Goal: Task Accomplishment & Management: Use online tool/utility

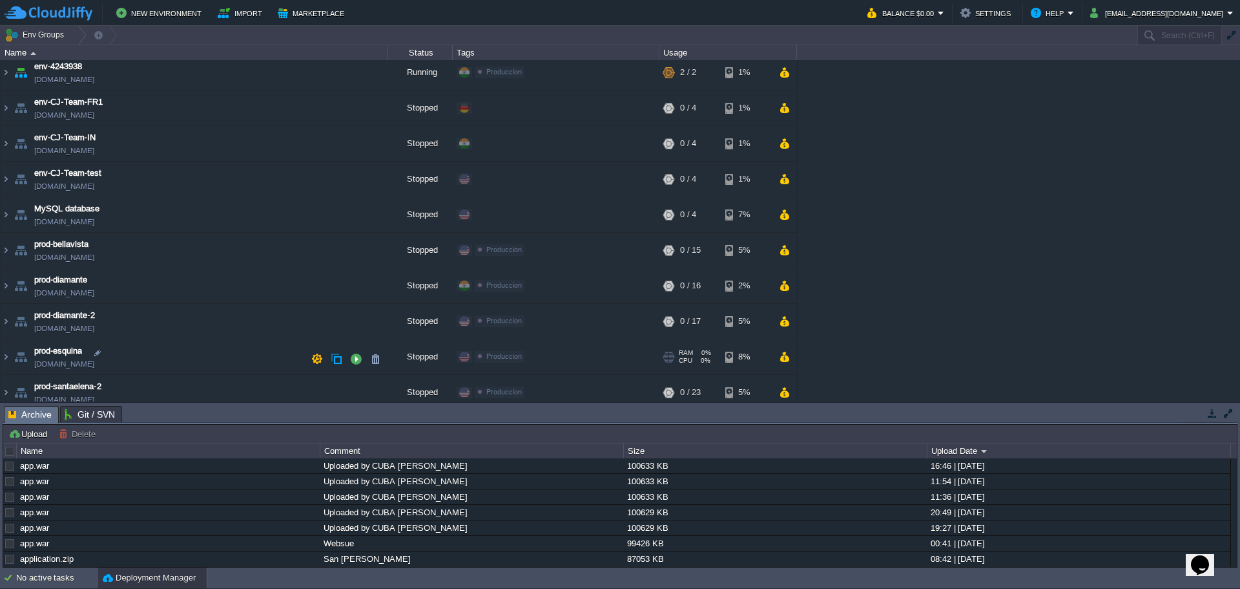
scroll to position [156, 0]
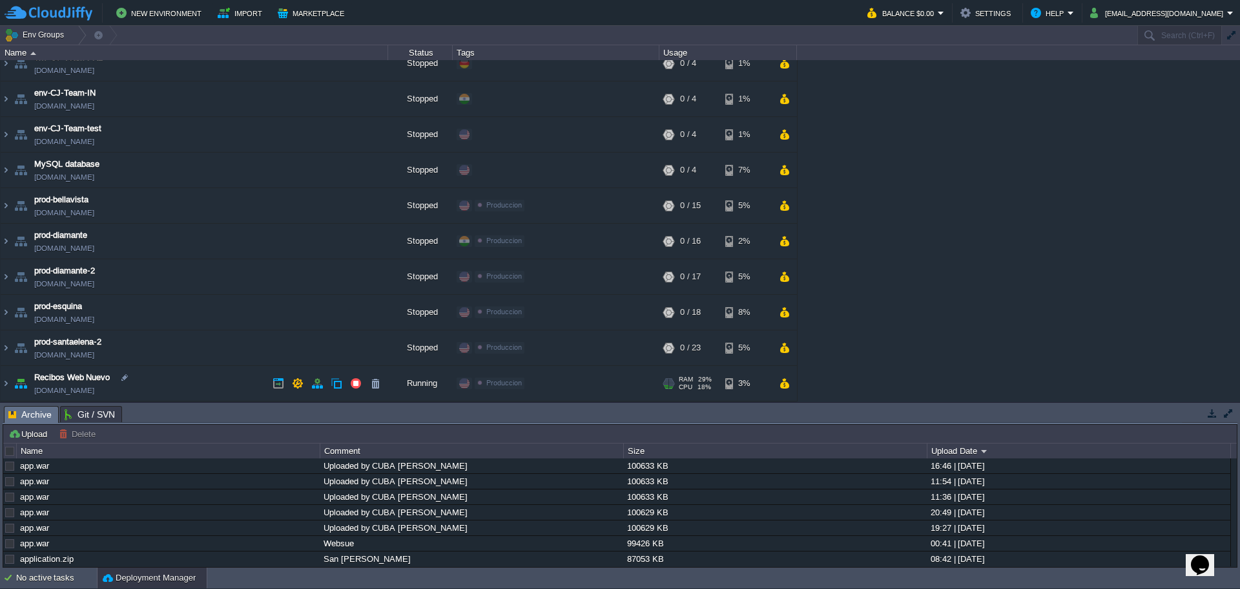
click at [204, 379] on td "Recibos Web Nuevo [DOMAIN_NAME]" at bounding box center [195, 384] width 388 height 36
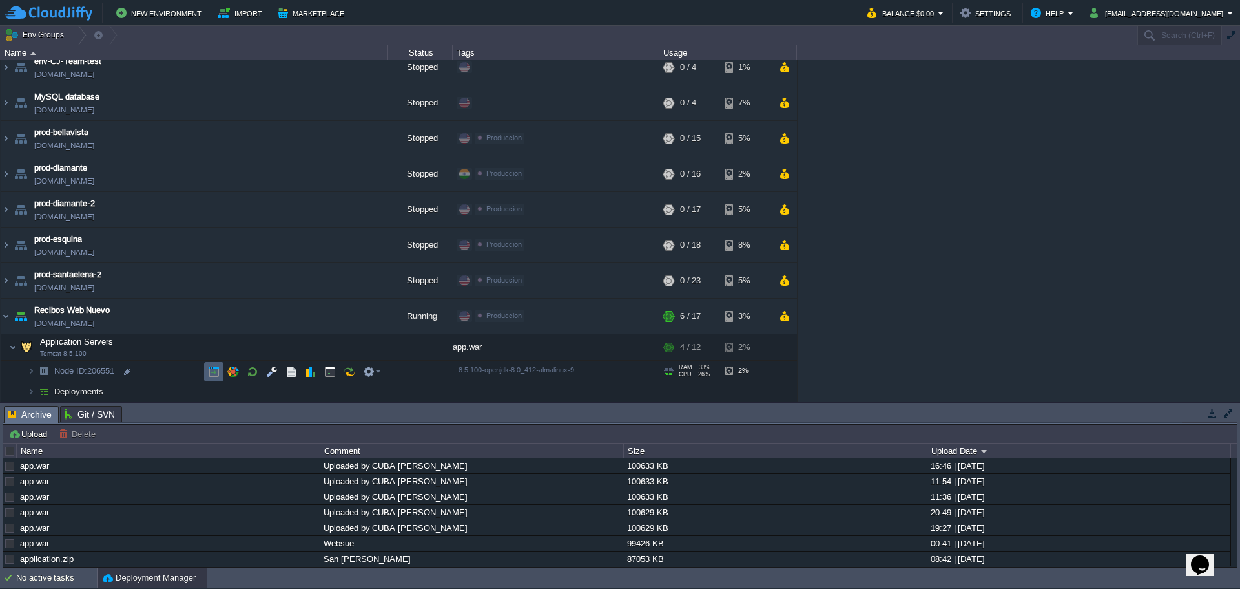
scroll to position [271, 0]
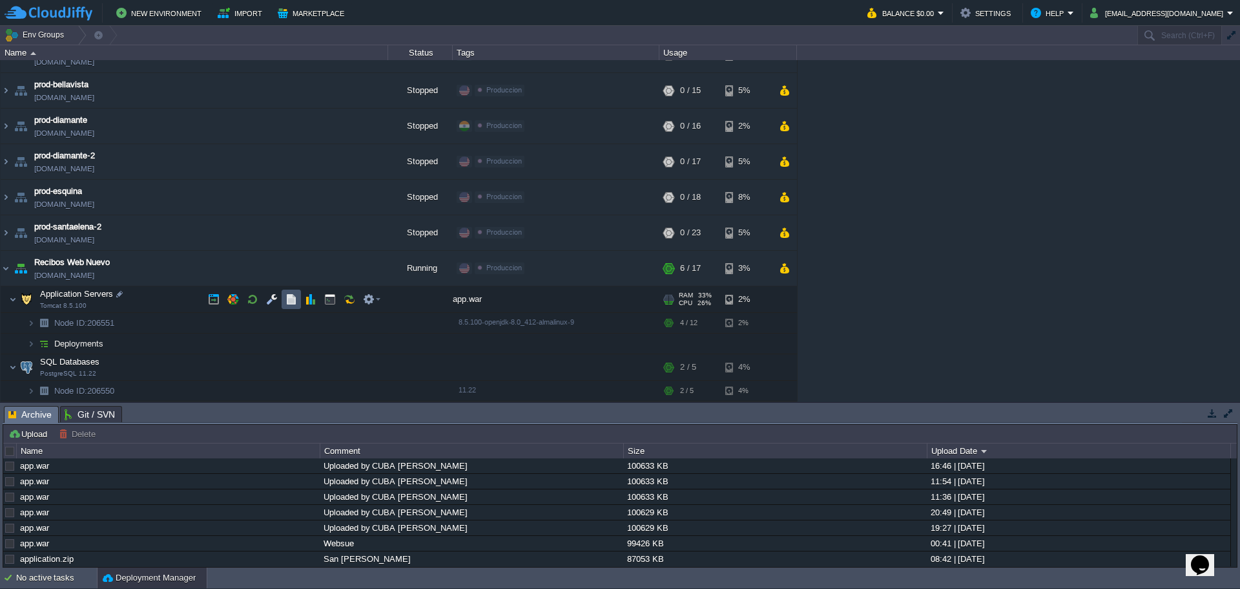
click at [291, 300] on button "button" at bounding box center [292, 299] width 12 height 12
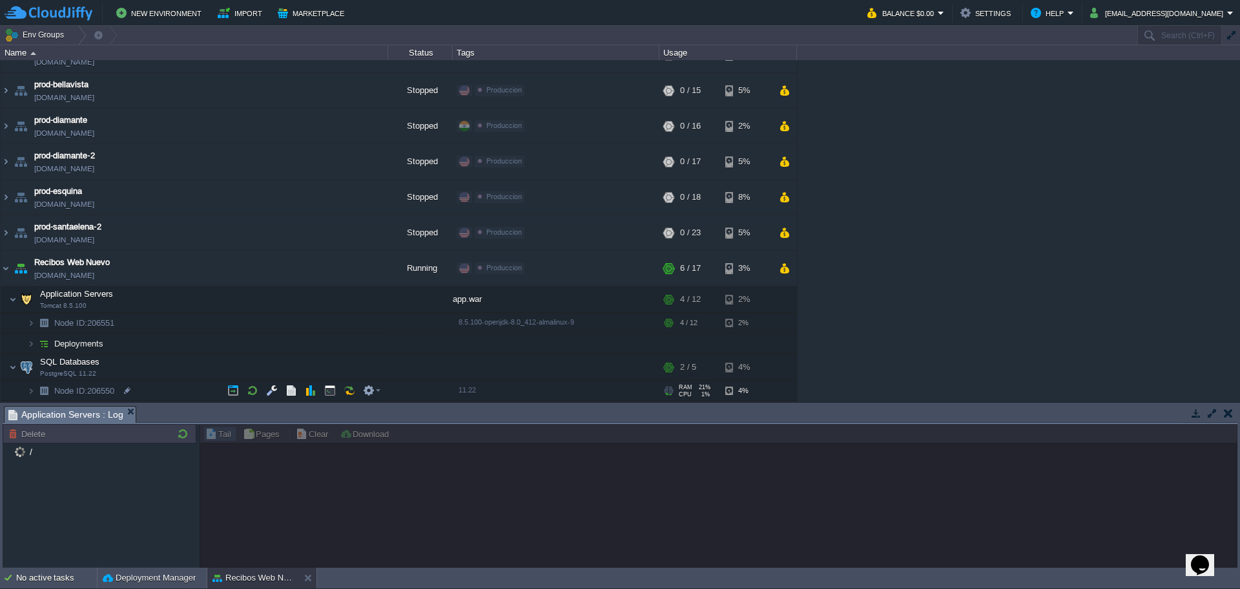
click at [419, 401] on td at bounding box center [420, 391] width 65 height 21
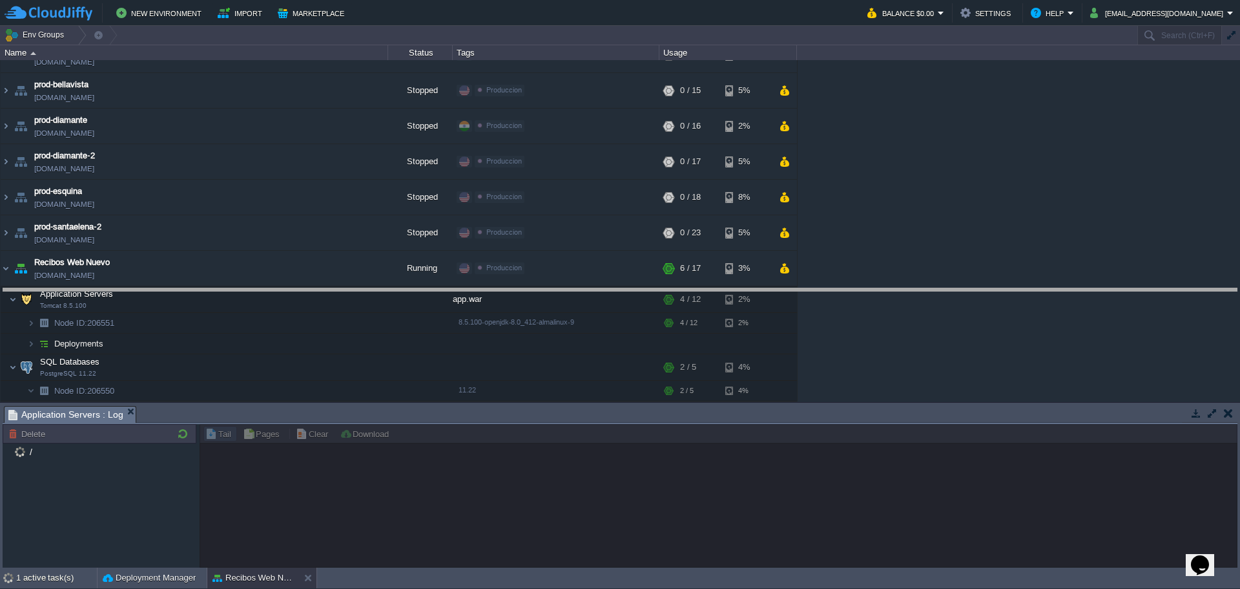
drag, startPoint x: 425, startPoint y: 421, endPoint x: 451, endPoint y: 276, distance: 147.0
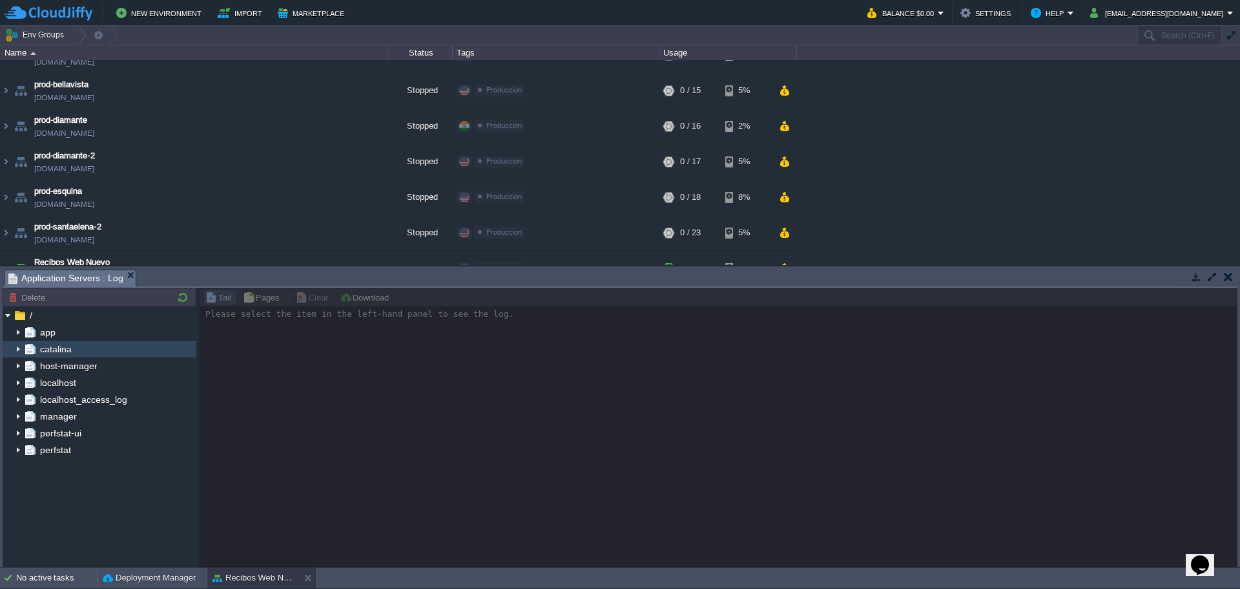
click at [47, 337] on span "app" at bounding box center [47, 332] width 20 height 12
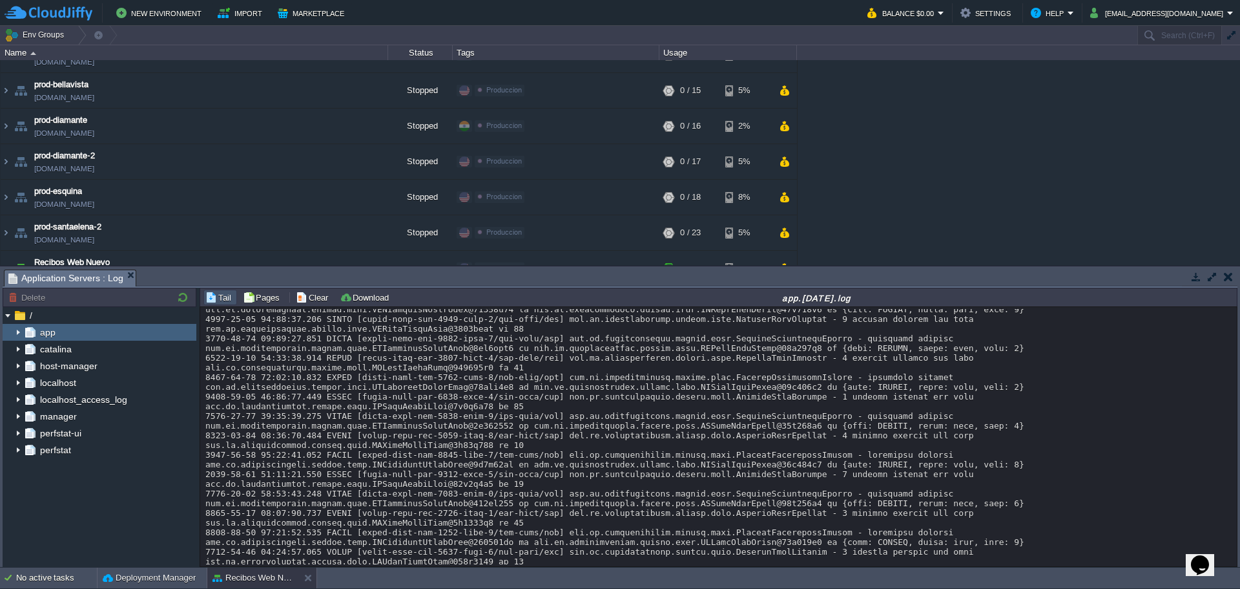
scroll to position [13168, 0]
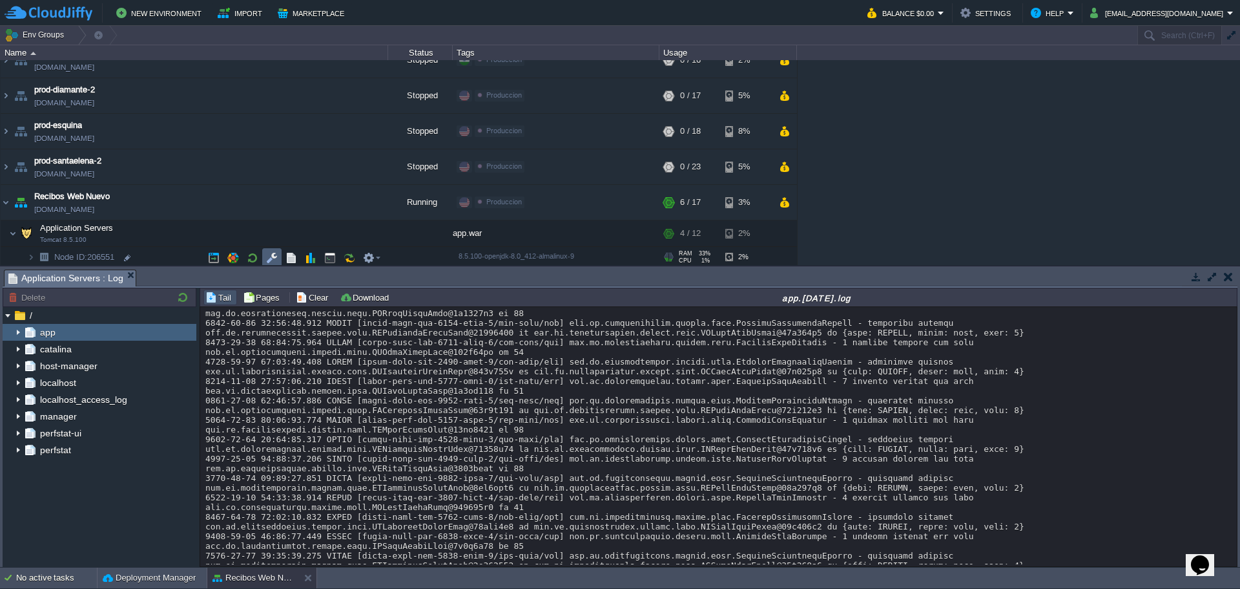
scroll to position [401, 0]
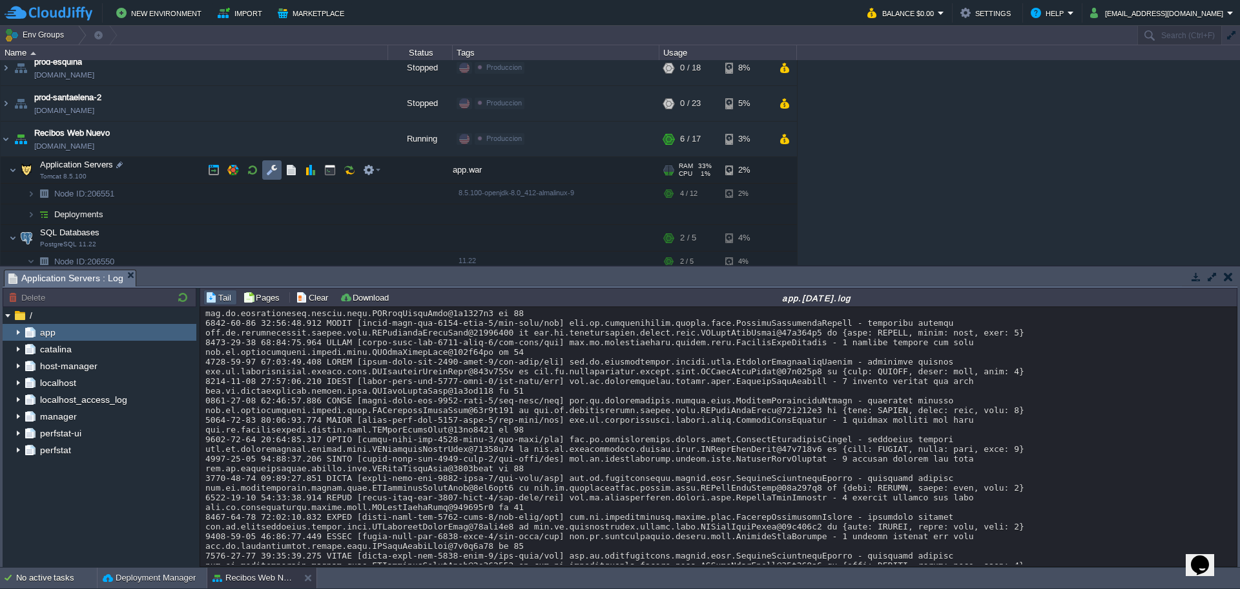
click at [278, 173] on td at bounding box center [271, 169] width 19 height 19
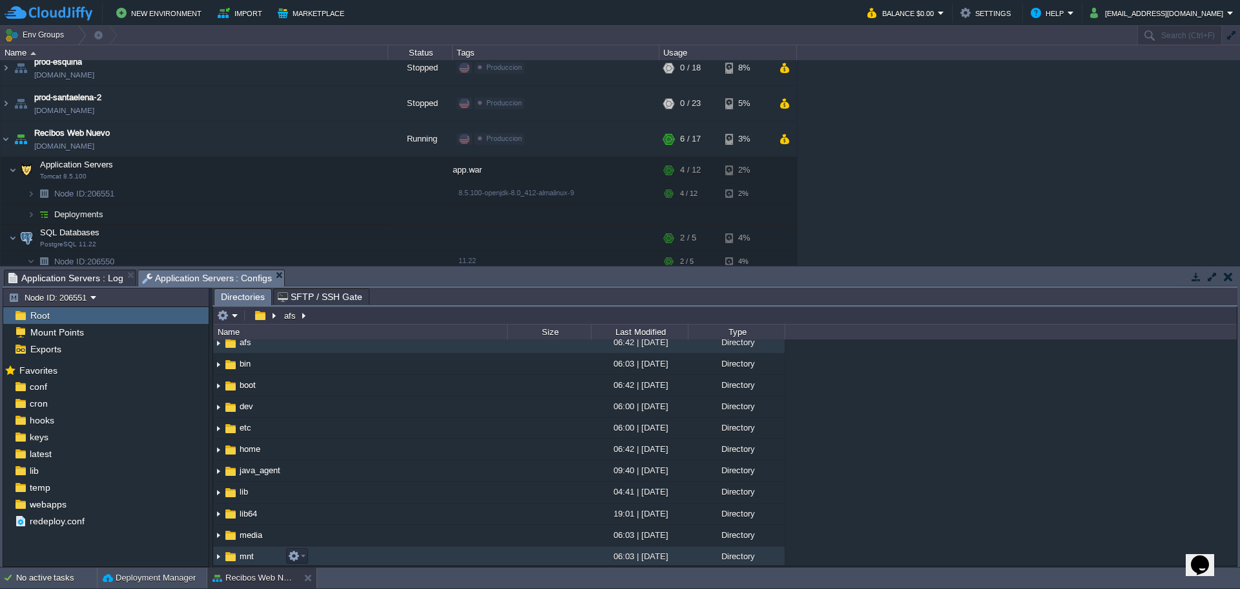
scroll to position [0, 0]
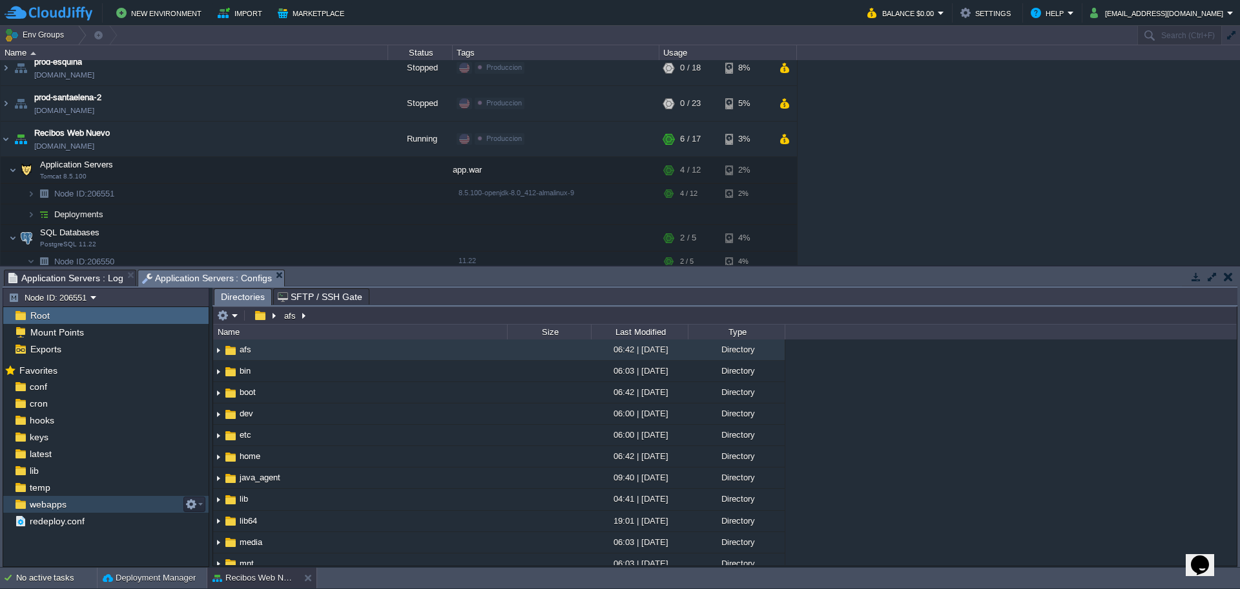
click at [57, 505] on span "webapps" at bounding box center [47, 504] width 41 height 12
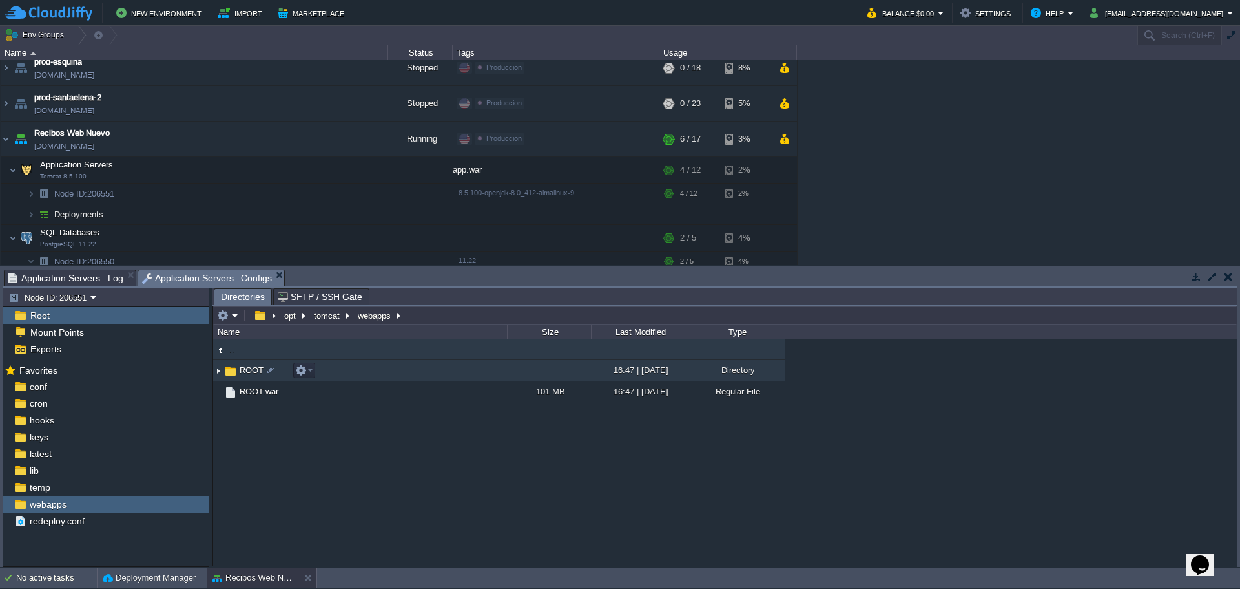
click at [220, 375] on img at bounding box center [218, 371] width 10 height 20
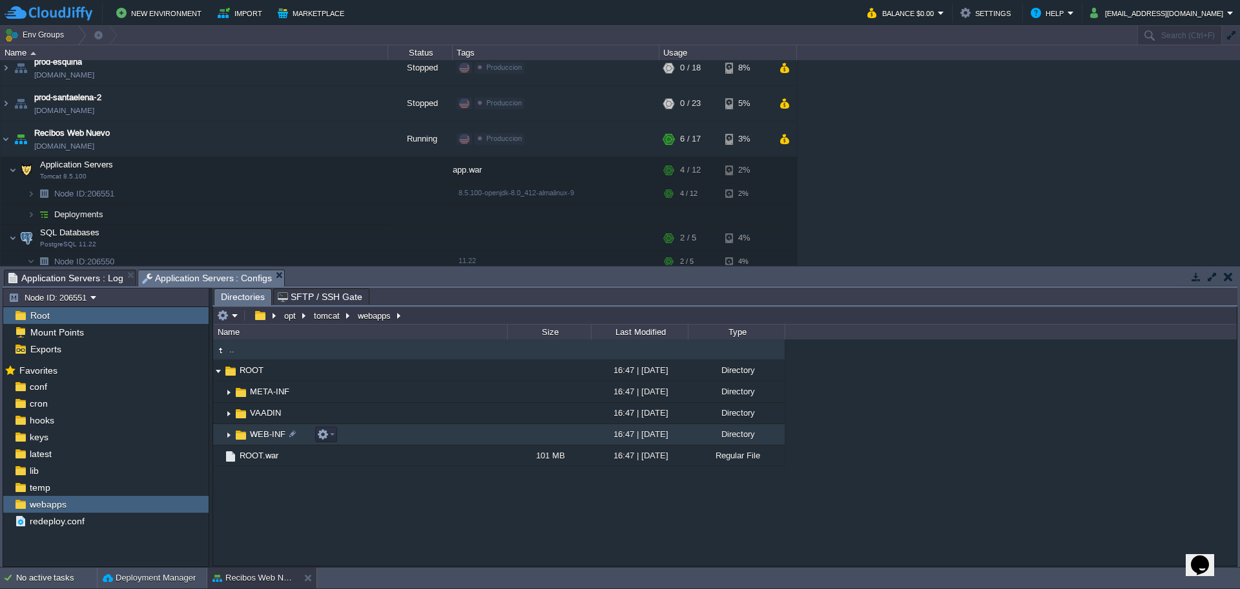
click at [225, 433] on img at bounding box center [229, 434] width 10 height 20
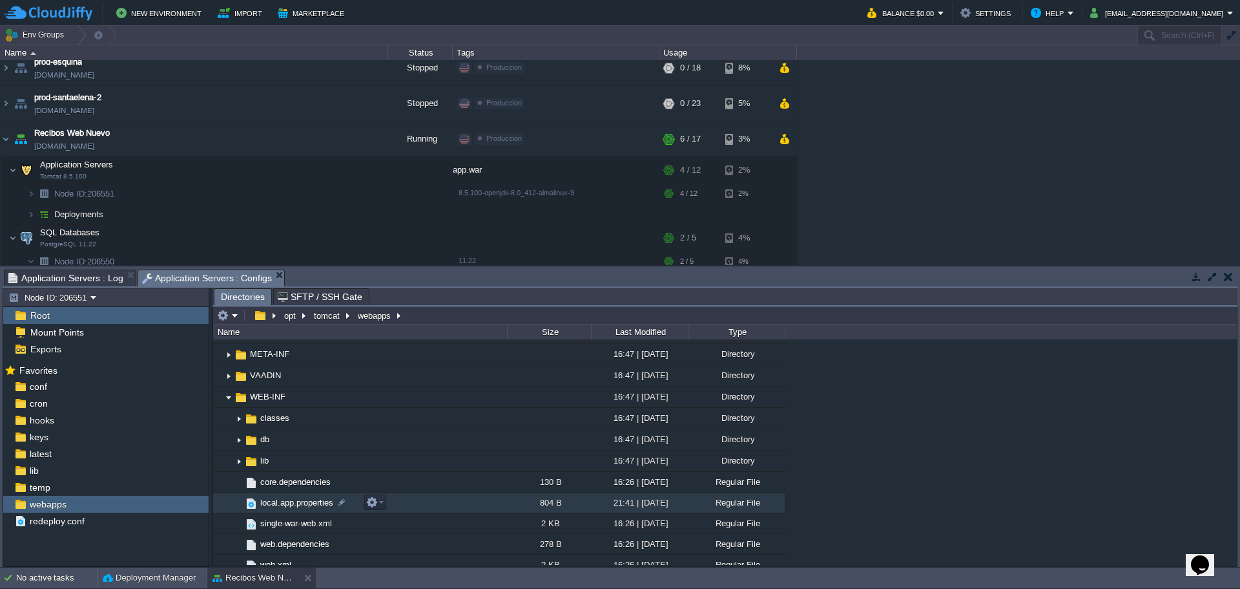
scroll to position [68, 0]
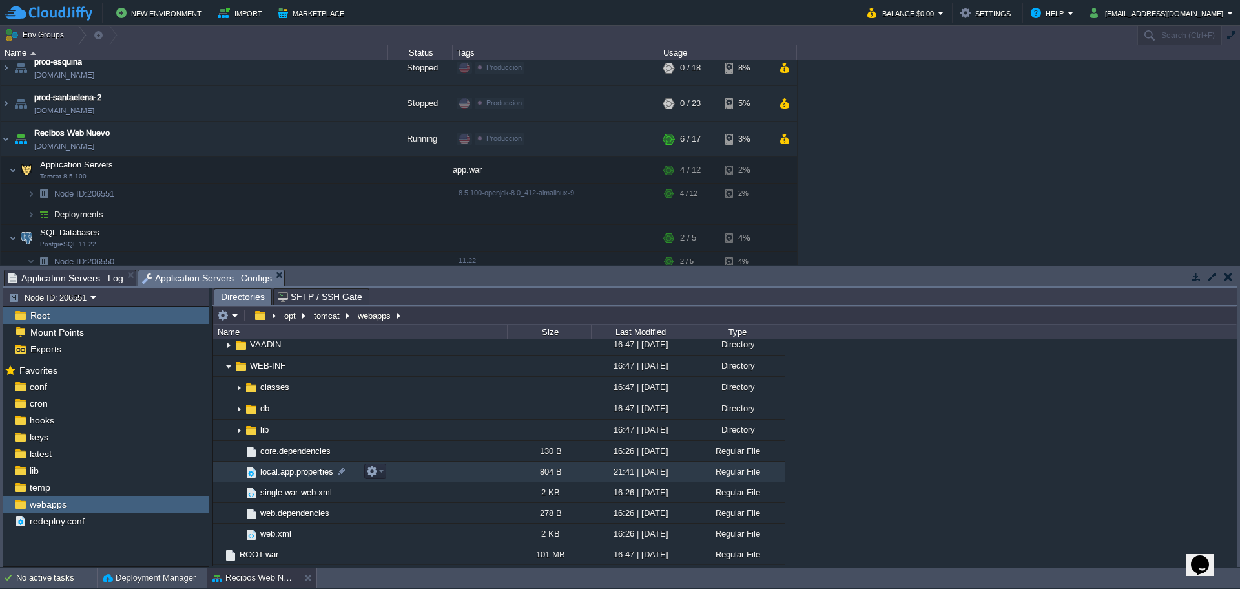
click at [291, 476] on span "local.app.properties" at bounding box center [296, 471] width 77 height 11
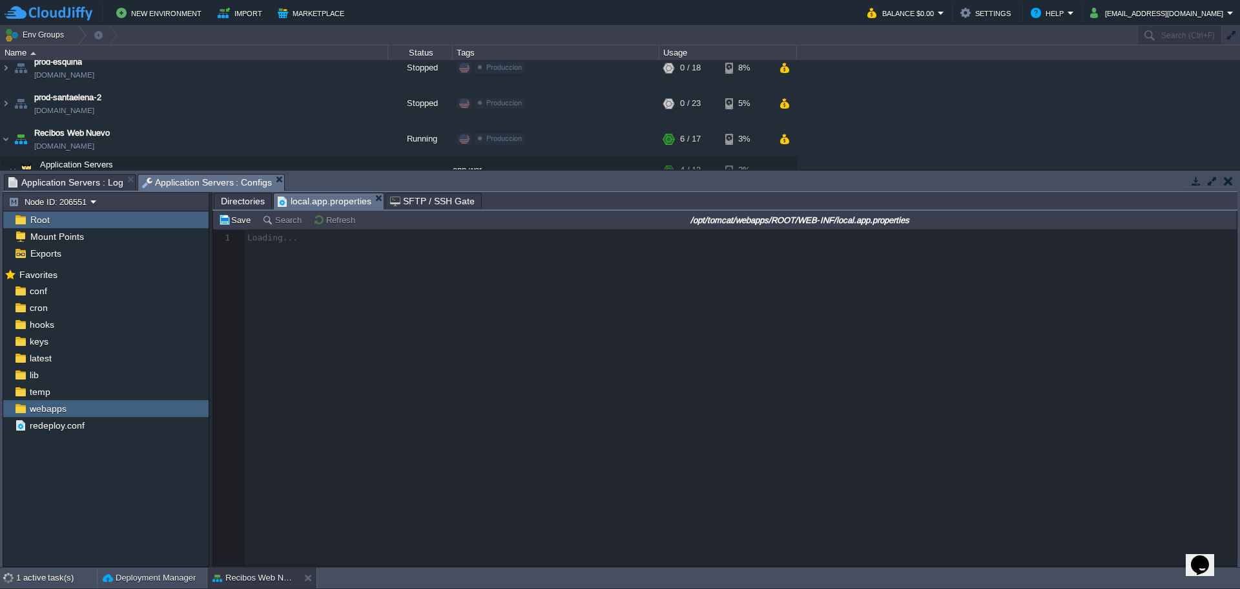
scroll to position [5, 0]
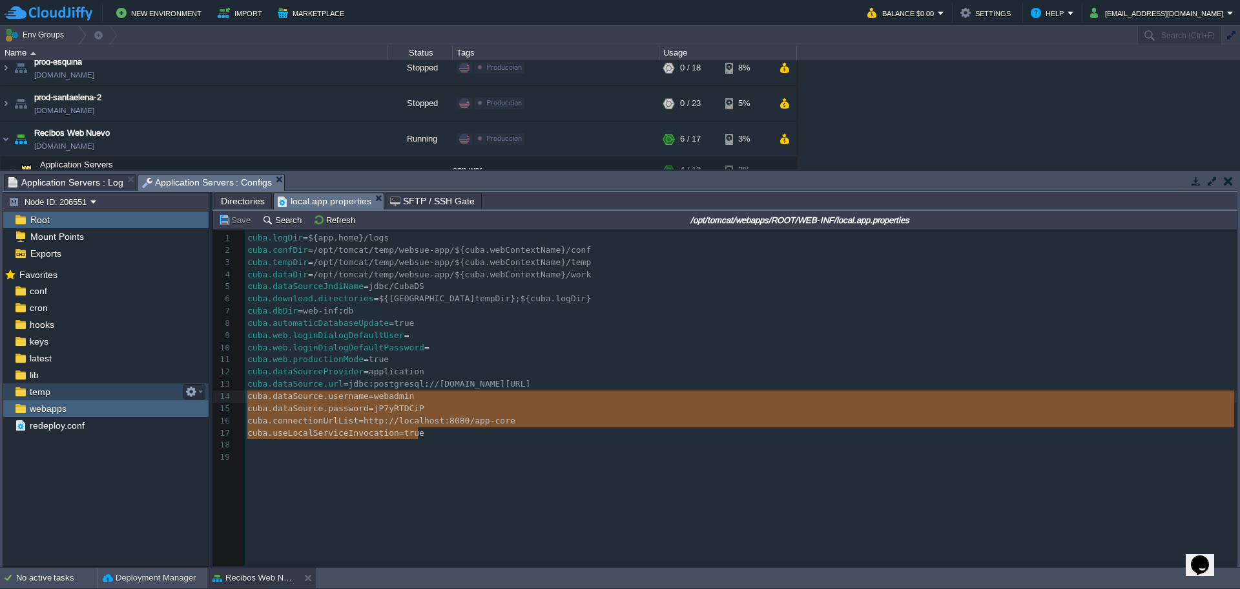
type textarea "cuba.useLocalServiceInvocation = true"
drag, startPoint x: 491, startPoint y: 432, endPoint x: 171, endPoint y: 441, distance: 319.9
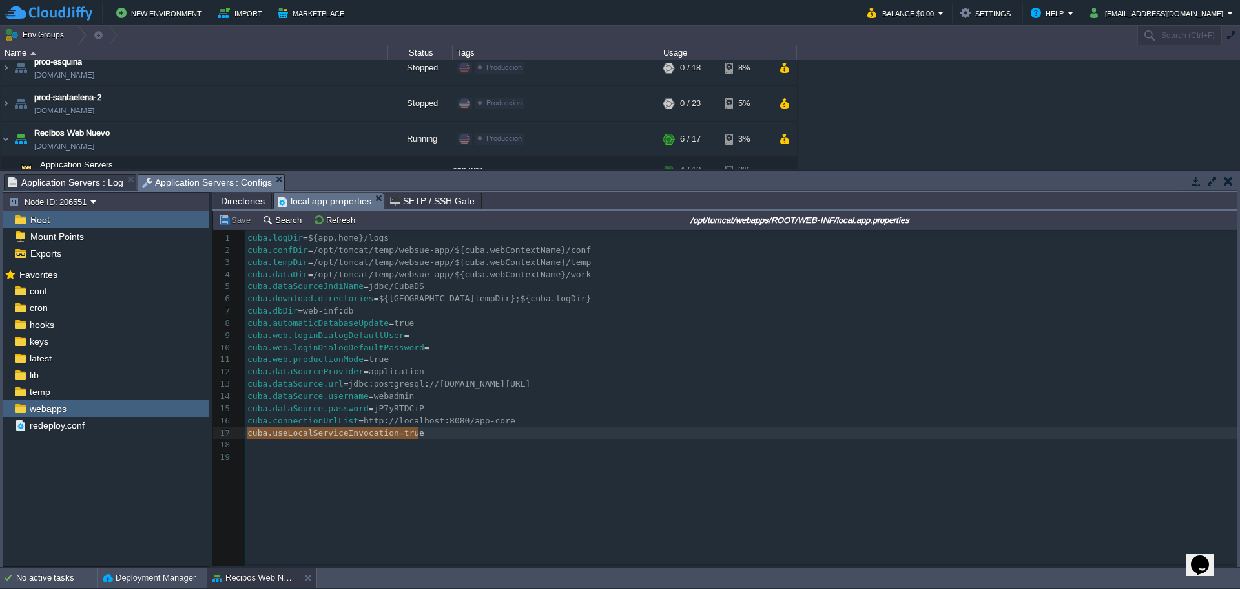
click at [775, 447] on pre "​" at bounding box center [743, 445] width 997 height 12
click at [242, 208] on span "Directories" at bounding box center [243, 201] width 44 height 16
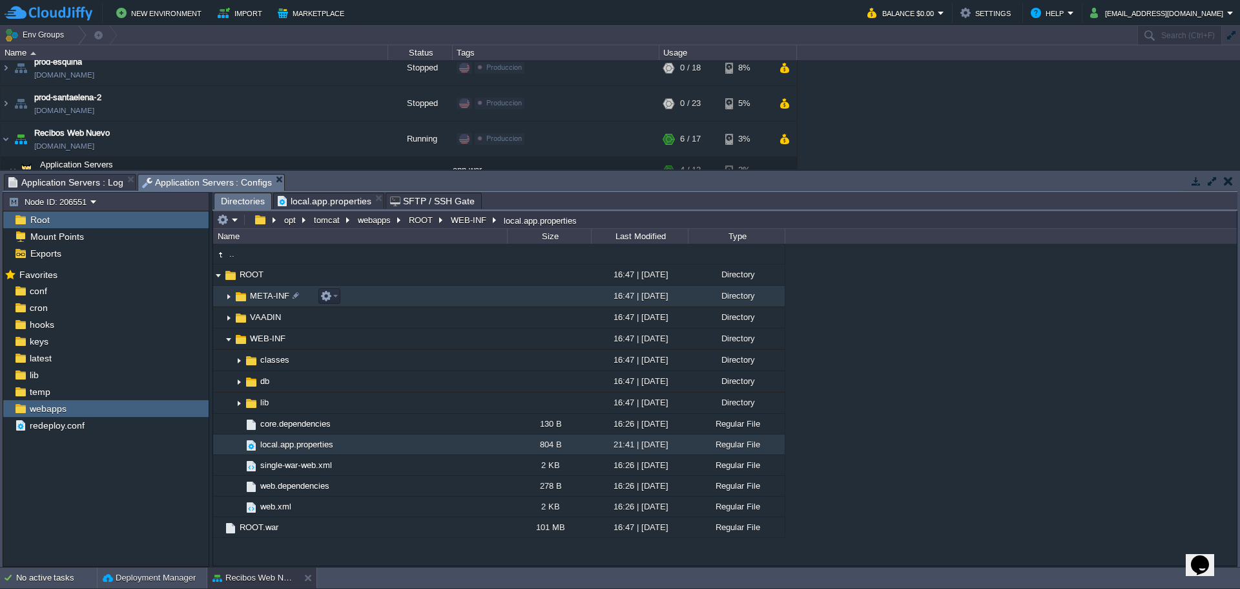
click at [227, 296] on img at bounding box center [229, 296] width 10 height 20
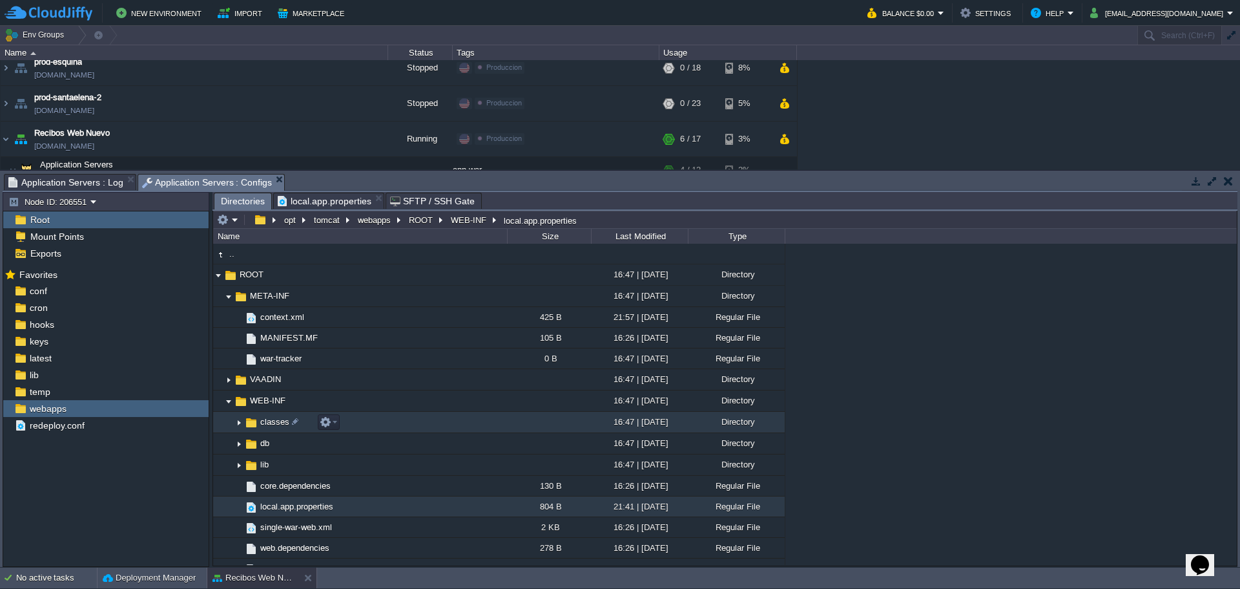
click at [231, 426] on span at bounding box center [223, 422] width 21 height 10
click at [238, 428] on img at bounding box center [239, 422] width 10 height 20
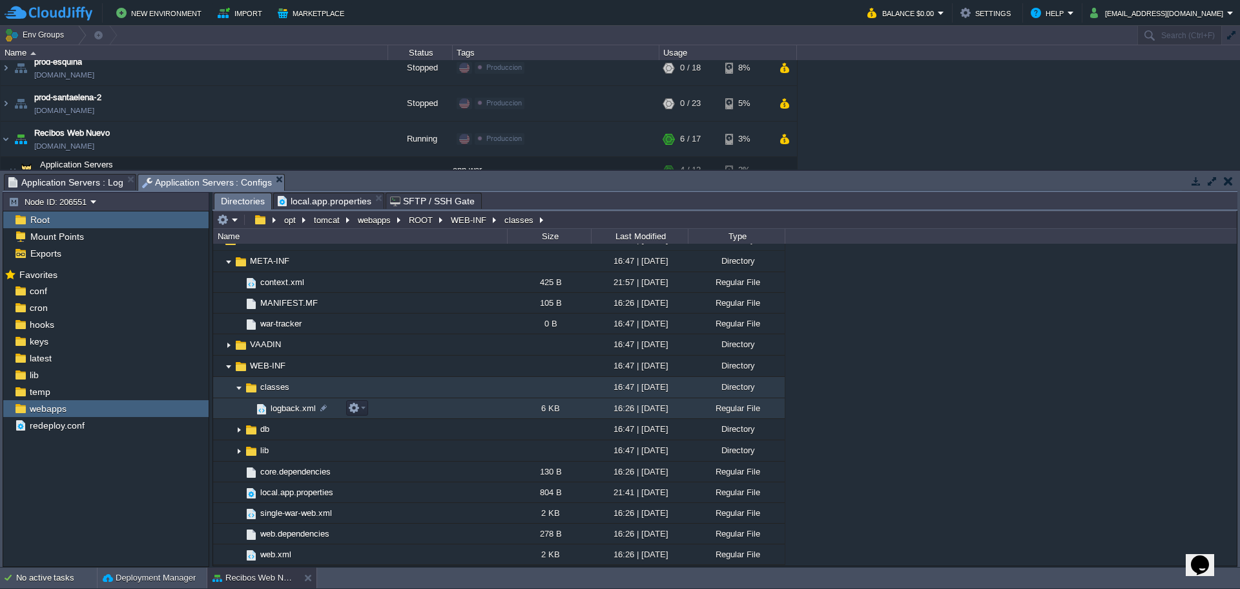
click at [271, 411] on span "logback.xml" at bounding box center [293, 408] width 49 height 11
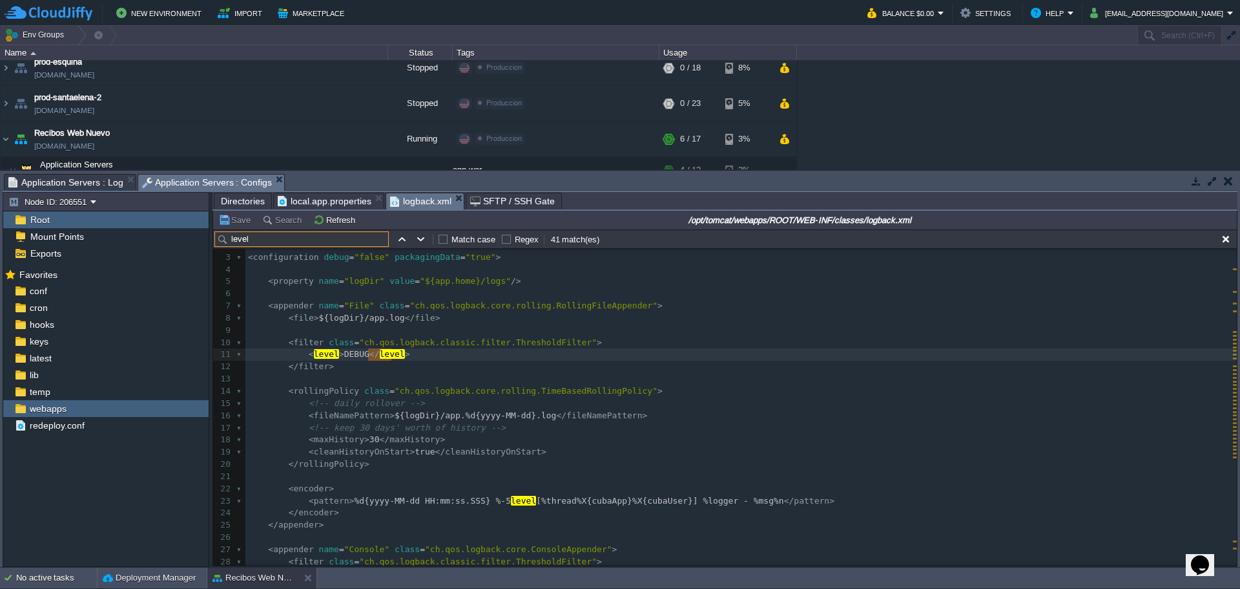
scroll to position [0, 0]
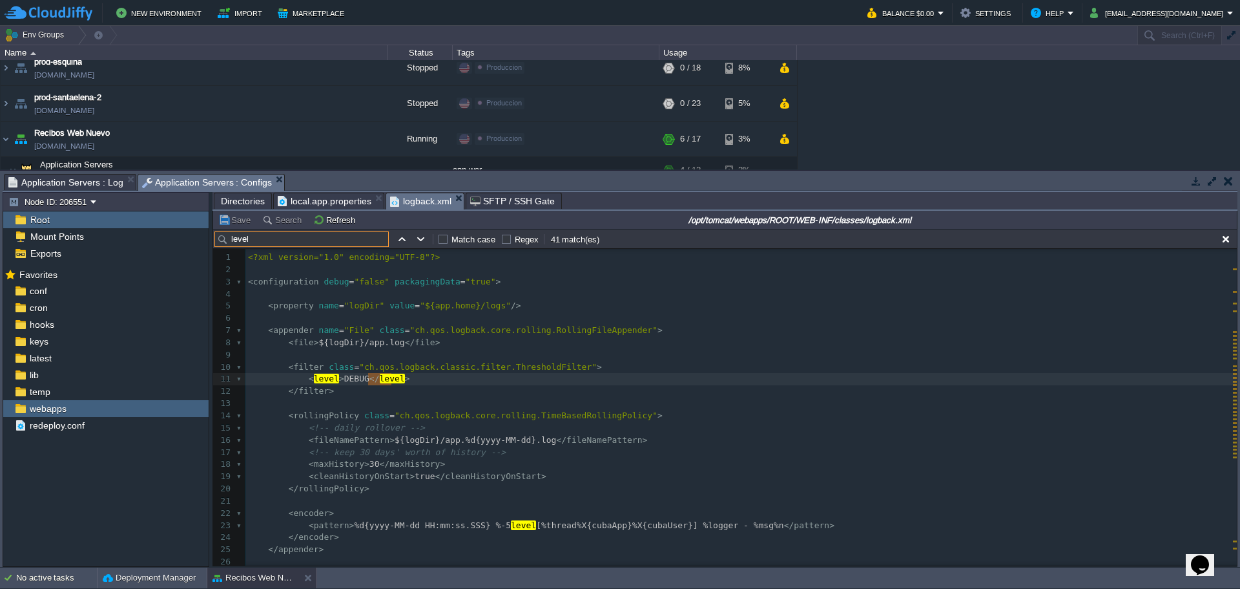
type input "level"
type textarea "INFO"
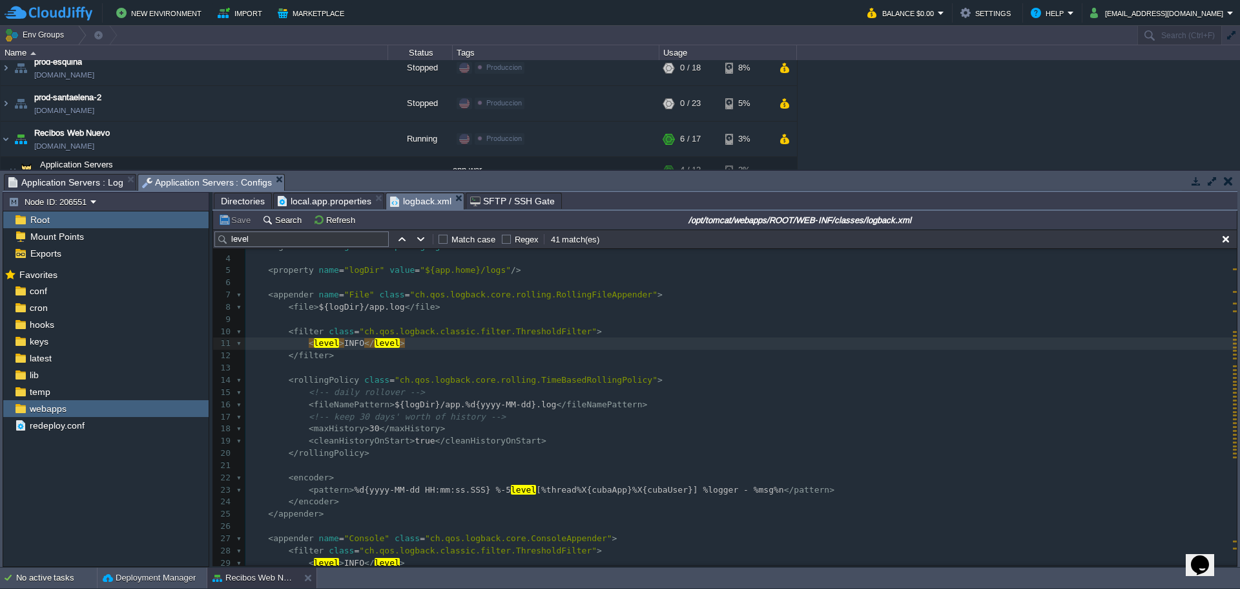
scroll to position [65, 0]
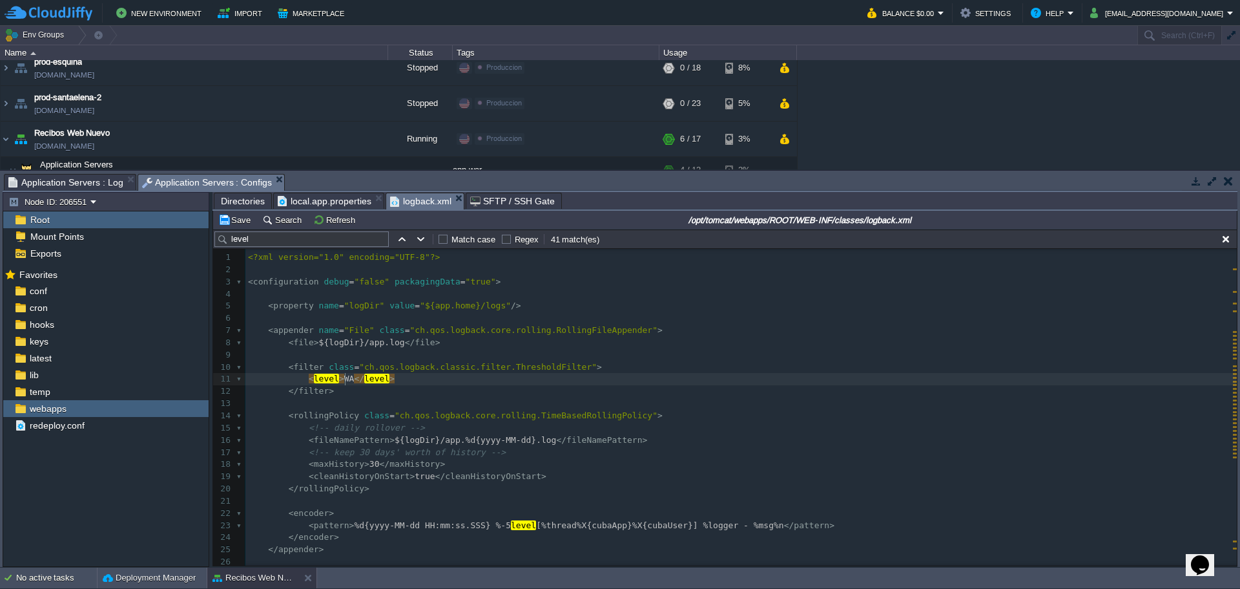
type textarea "WARN"
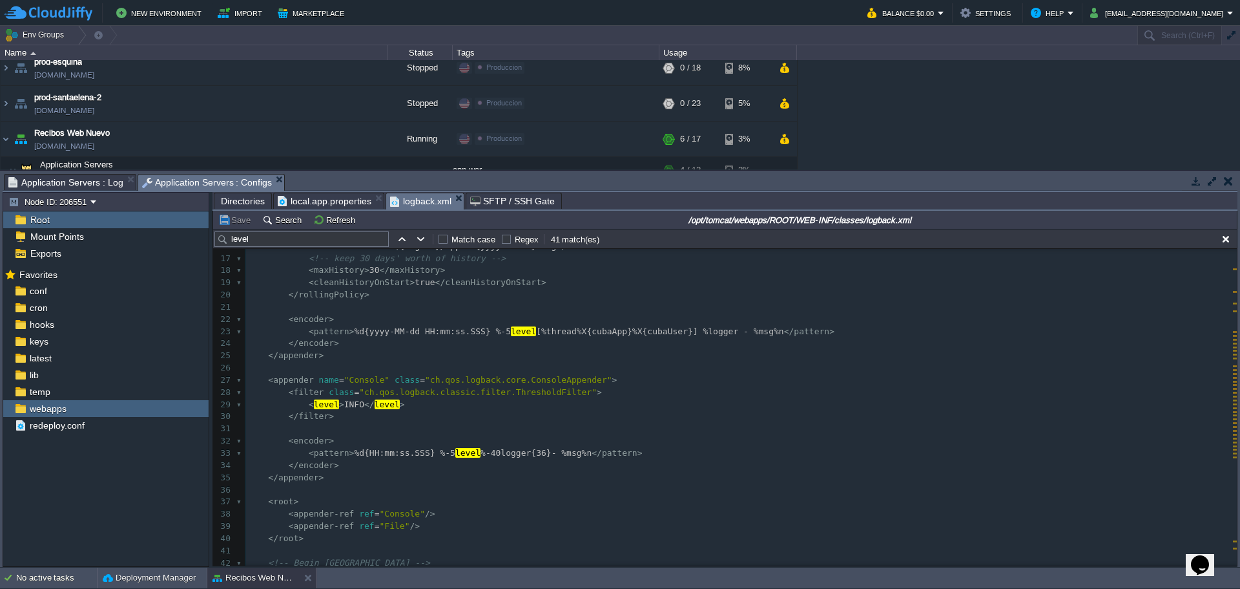
click at [344, 408] on span "INFO" at bounding box center [354, 404] width 20 height 10
type textarea "INFO"
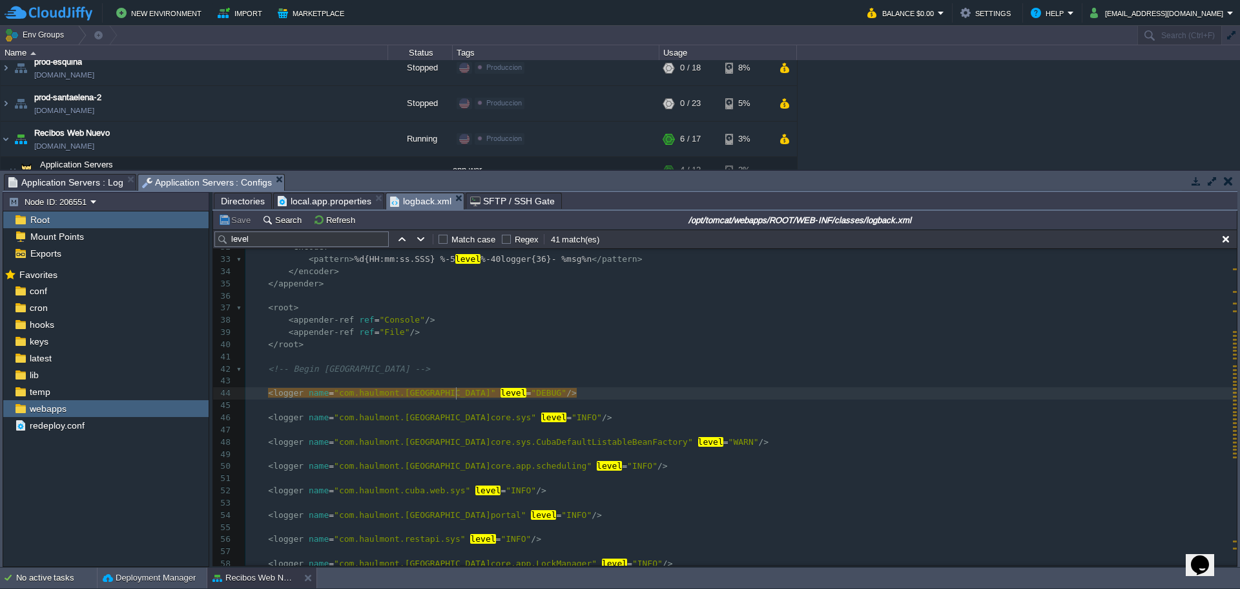
click at [457, 393] on div at bounding box center [456, 393] width 1 height 12
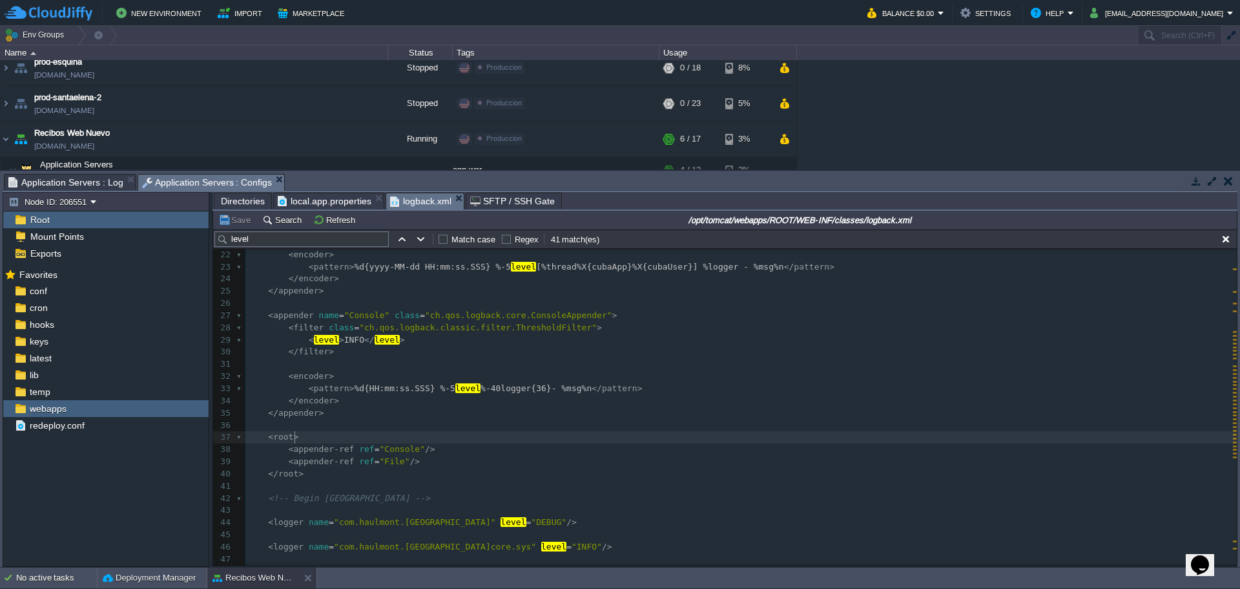
click at [389, 444] on pre "< appender-ref ref = "Console" />" at bounding box center [742, 449] width 992 height 12
type textarea ">"
click at [389, 444] on pre "< appender-ref ref = "Console" />" at bounding box center [742, 449] width 992 height 12
type textarea "Console"
type textarea "File"
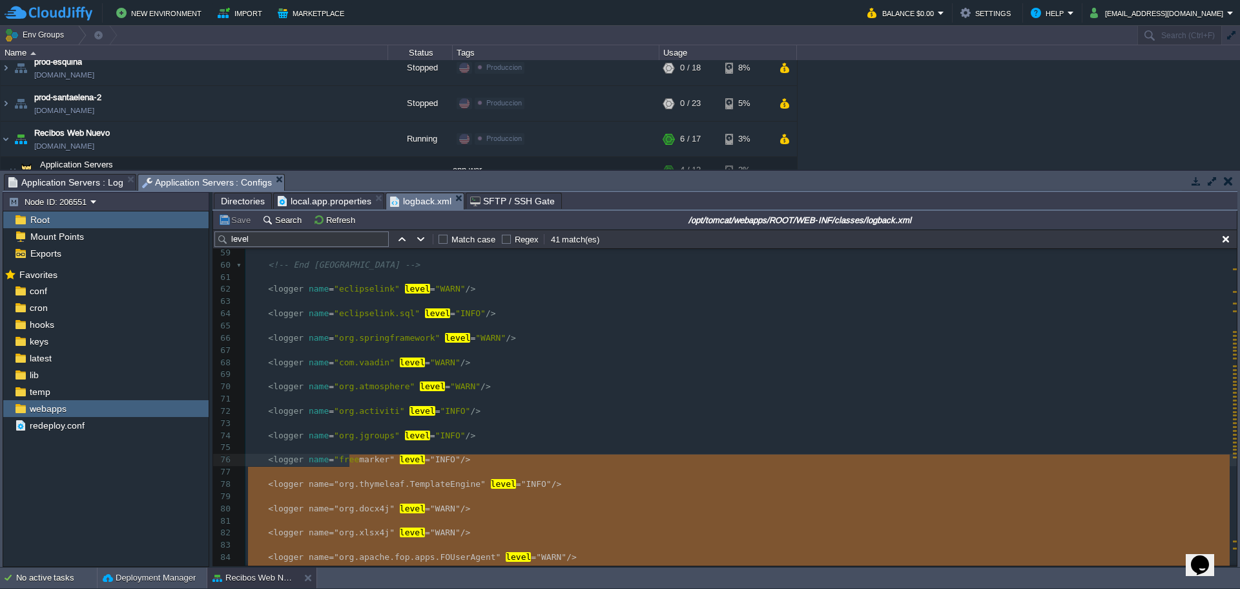
type textarea "<logger name="freemarker" level="INFO"/> <logger name="org.thymeleaf.TemplateEn…"
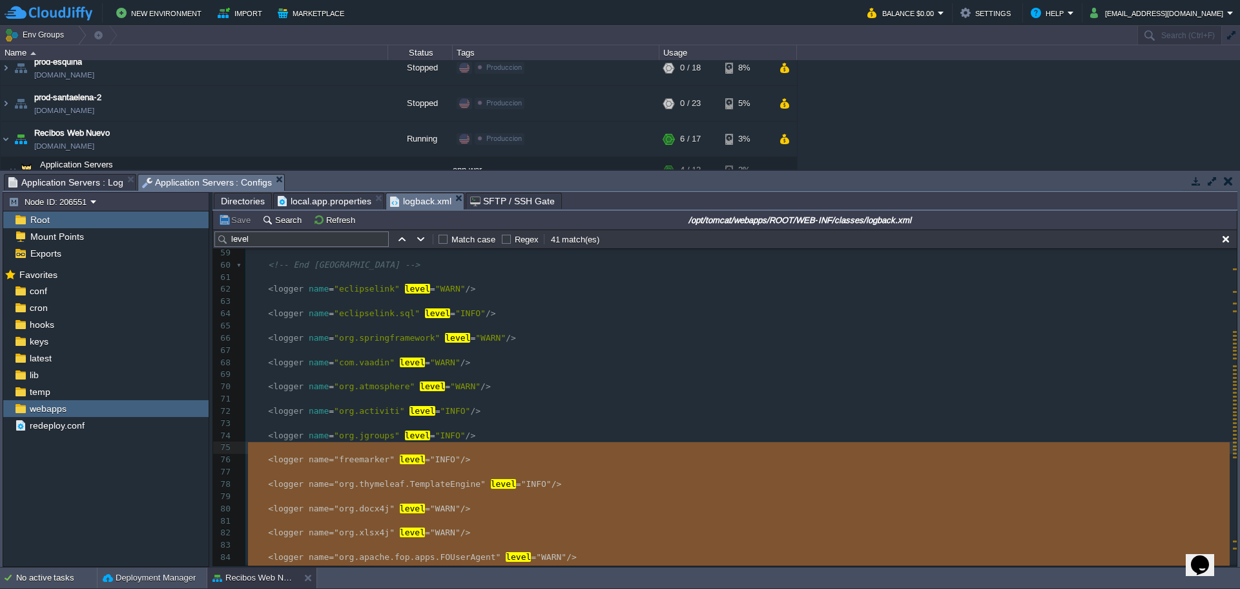
drag, startPoint x: 654, startPoint y: 490, endPoint x: 288, endPoint y: 454, distance: 368.0
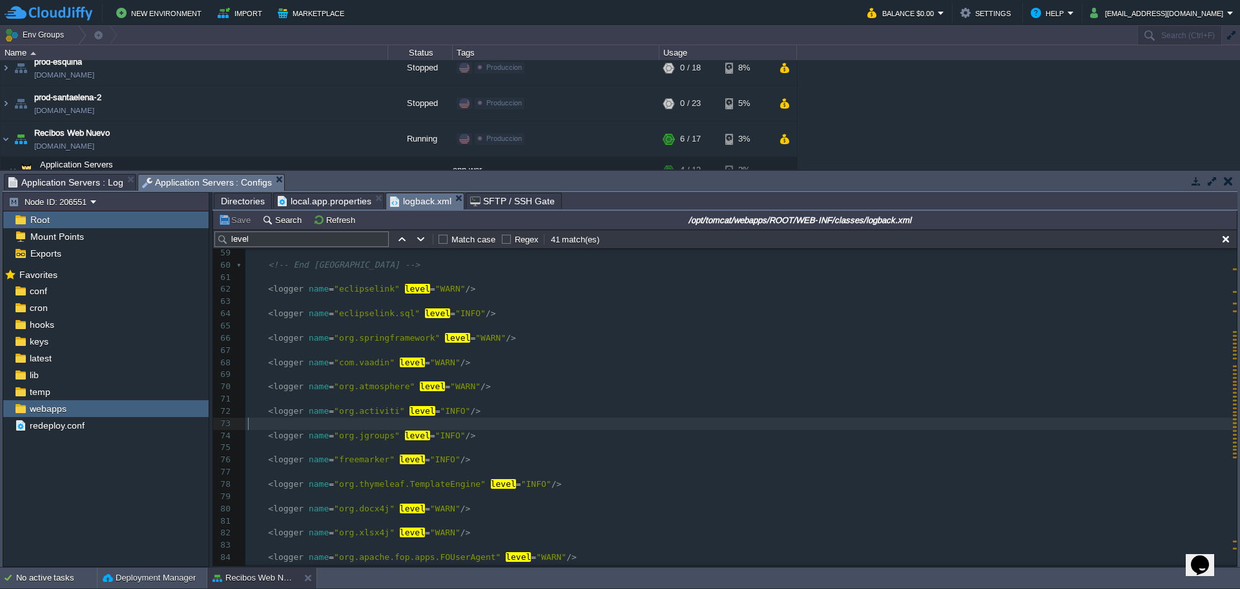
click at [698, 430] on div "49 ​ 50 < logger name = "com.haulmont.[GEOGRAPHIC_DATA]core.app.scheduling" lev…" at bounding box center [742, 466] width 992 height 682
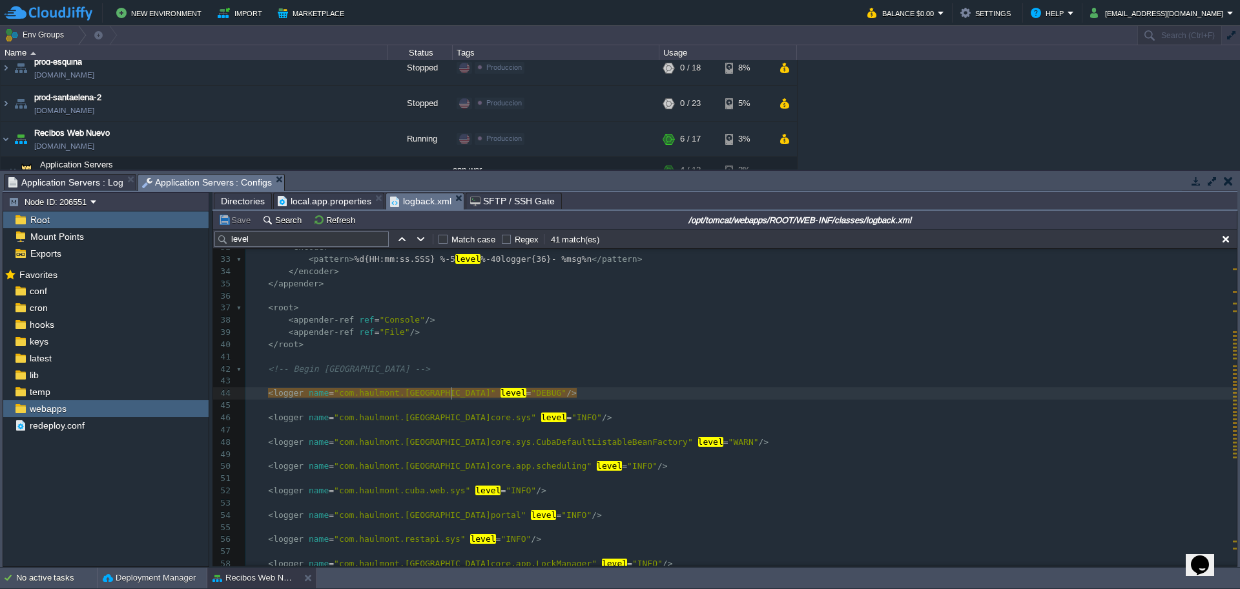
type textarea "DEBUG"
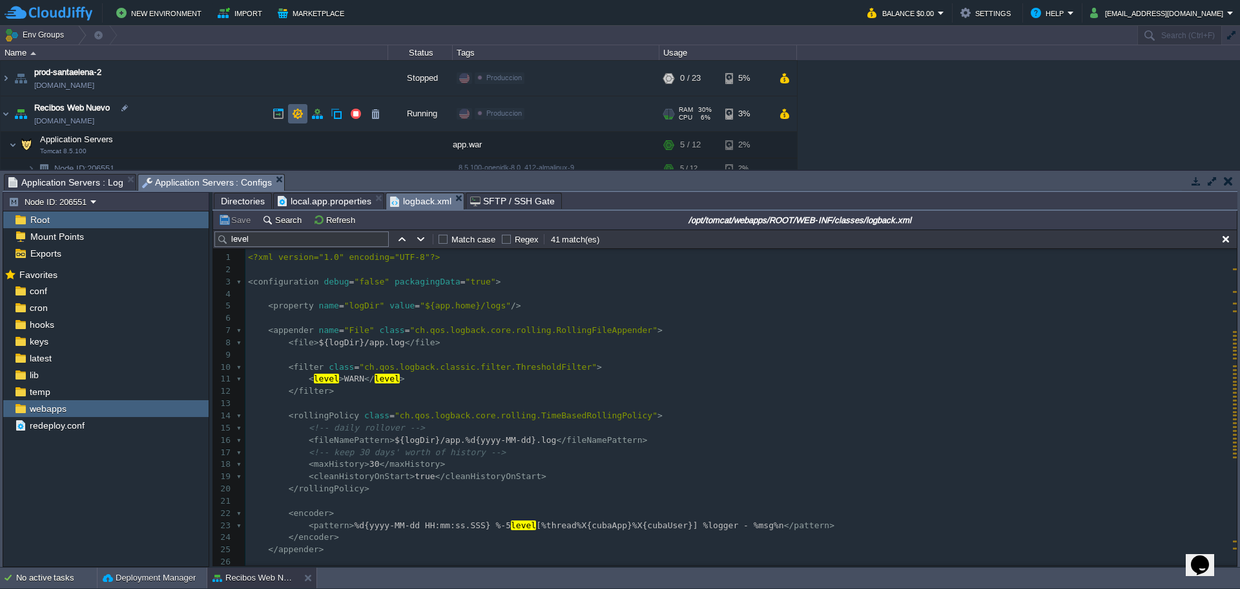
scroll to position [465, 0]
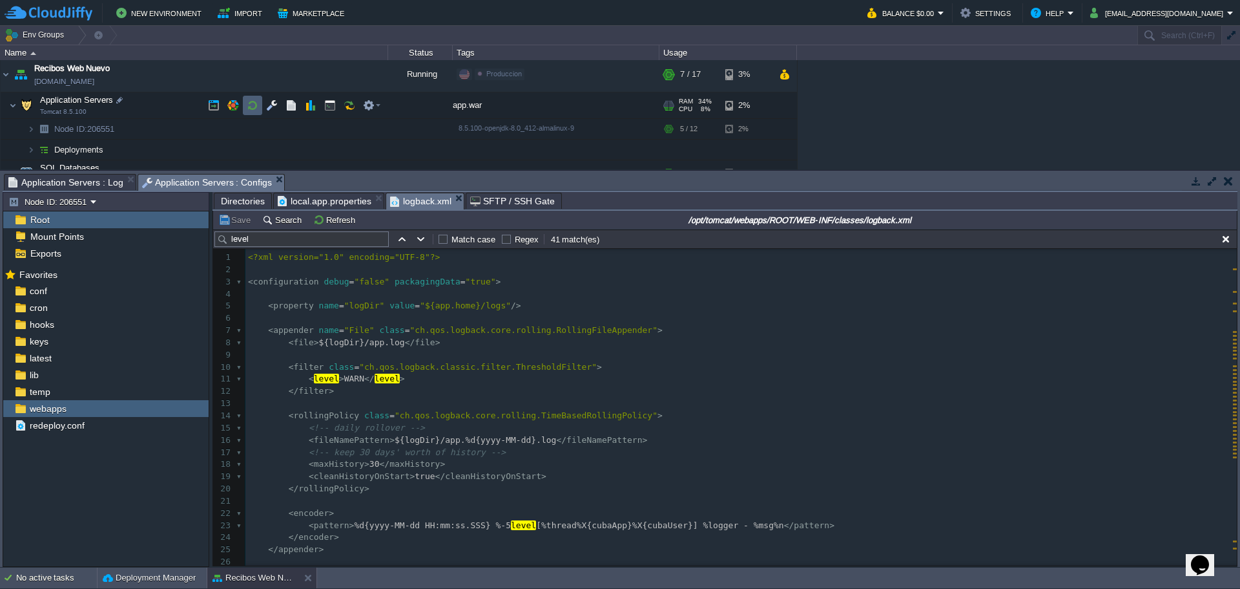
click at [253, 107] on button "button" at bounding box center [253, 105] width 12 height 12
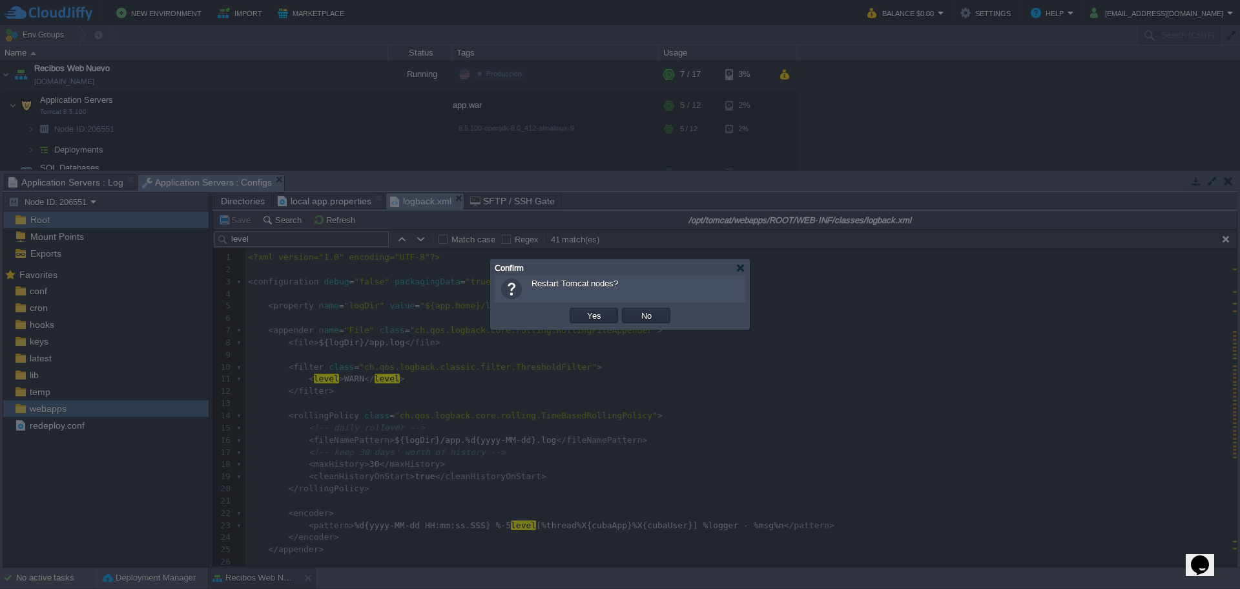
click at [596, 328] on div "OK Yes No Cancel" at bounding box center [620, 315] width 251 height 26
click at [589, 323] on td "Yes" at bounding box center [594, 316] width 48 height 16
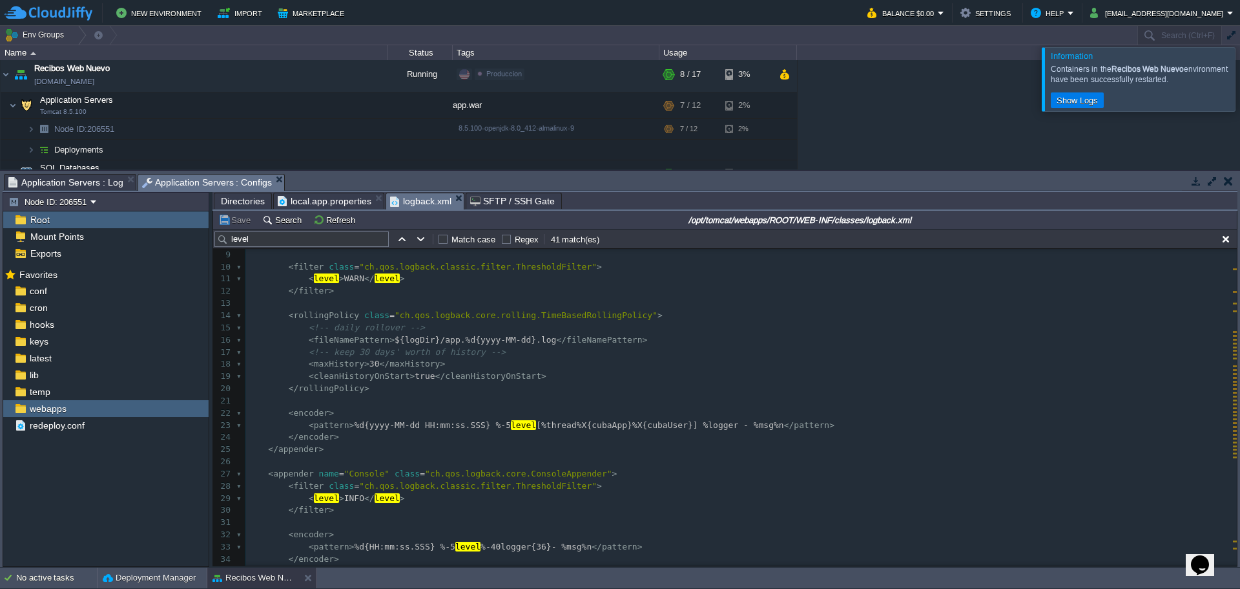
scroll to position [0, 0]
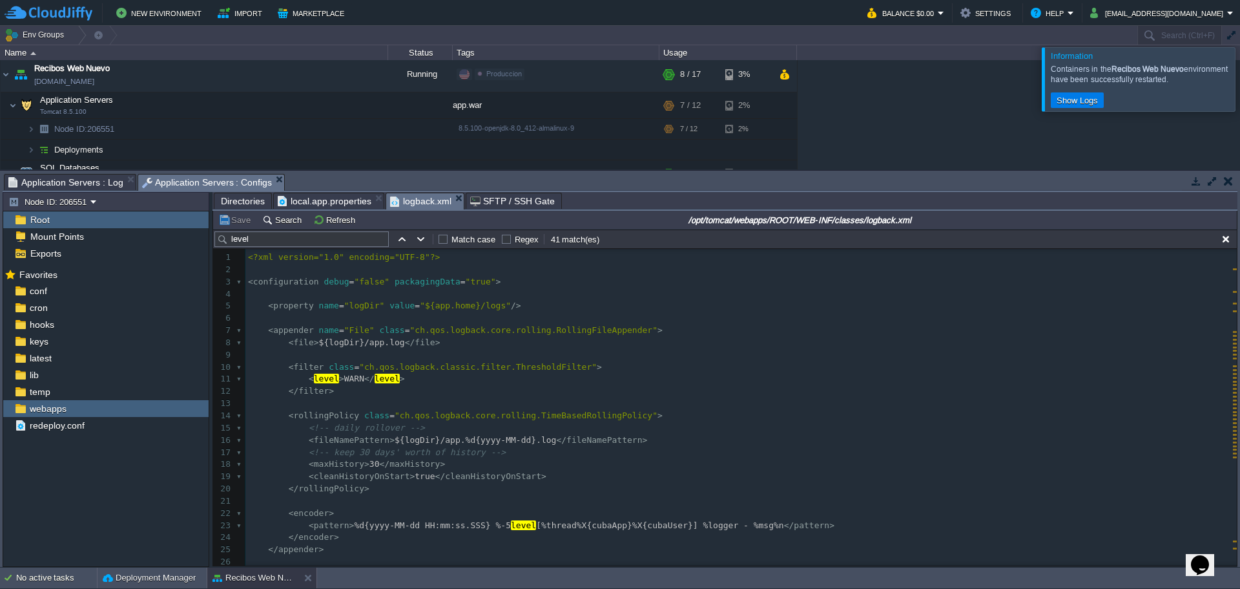
click at [342, 394] on pre "</ filter >" at bounding box center [742, 391] width 992 height 12
click at [344, 383] on span "WARN" at bounding box center [354, 378] width 20 height 10
type textarea "WARN"
click at [362, 346] on span "${logDir}/app.log" at bounding box center [362, 342] width 86 height 10
type textarea "app"
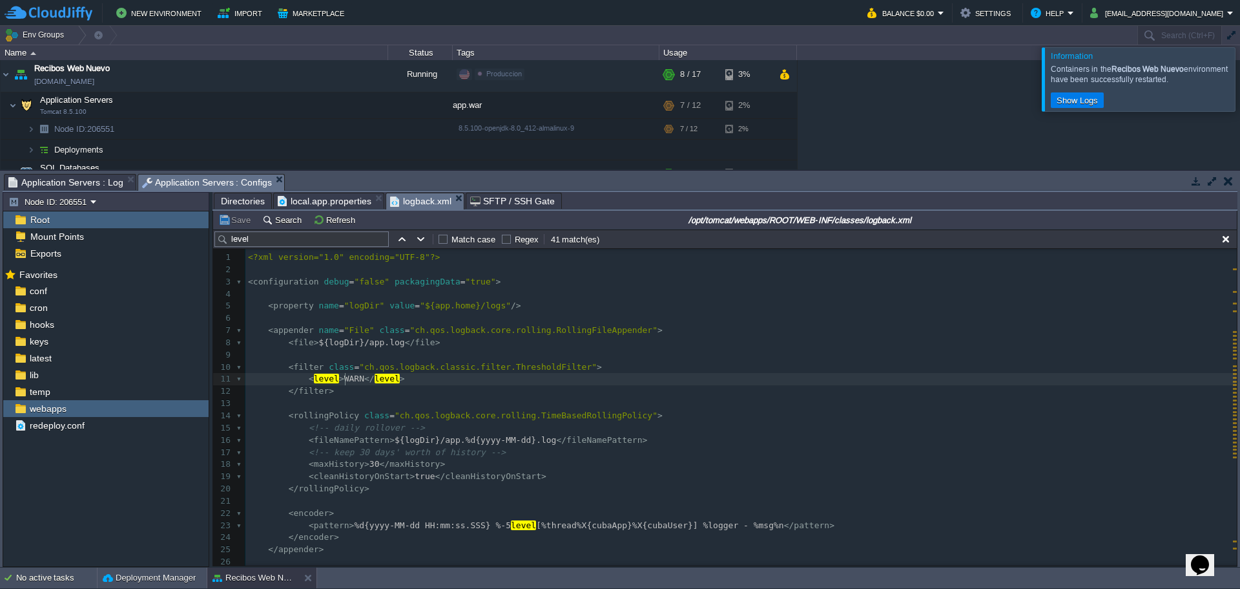
click at [347, 379] on div "xxxxxxxxxx < logger name = "org.docx4j.fonts" level = "ERROR" /> 1 <?xml versio…" at bounding box center [742, 580] width 992 height 658
type textarea "WARN"
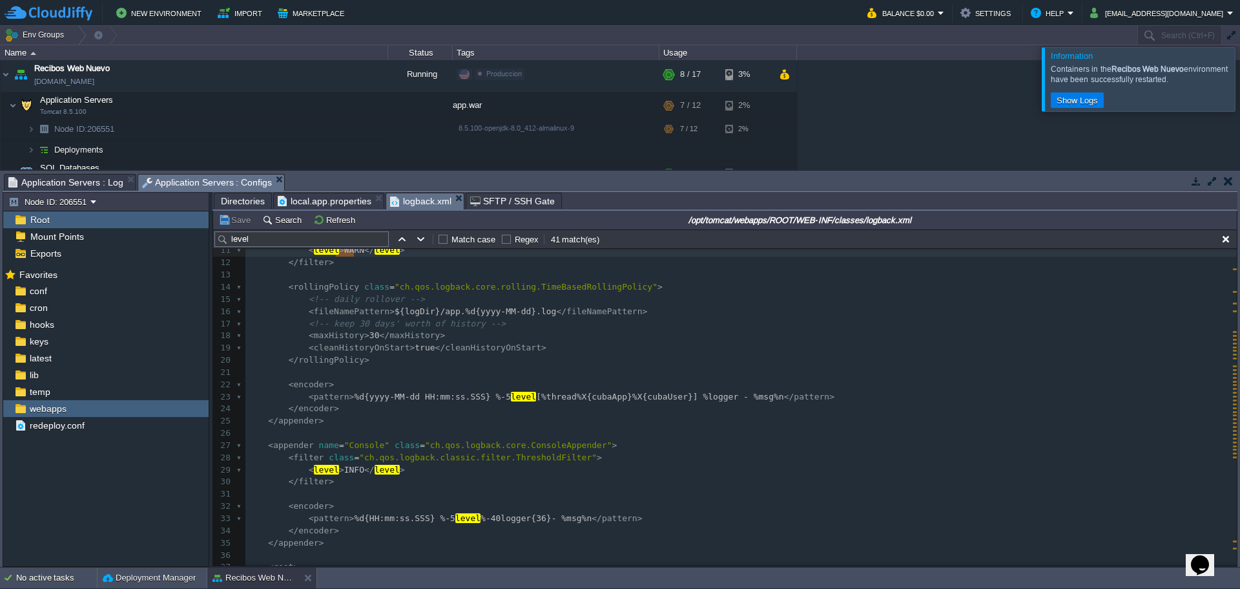
scroll to position [129, 0]
click at [348, 470] on span "INFO" at bounding box center [354, 469] width 20 height 10
type textarea "INFO"
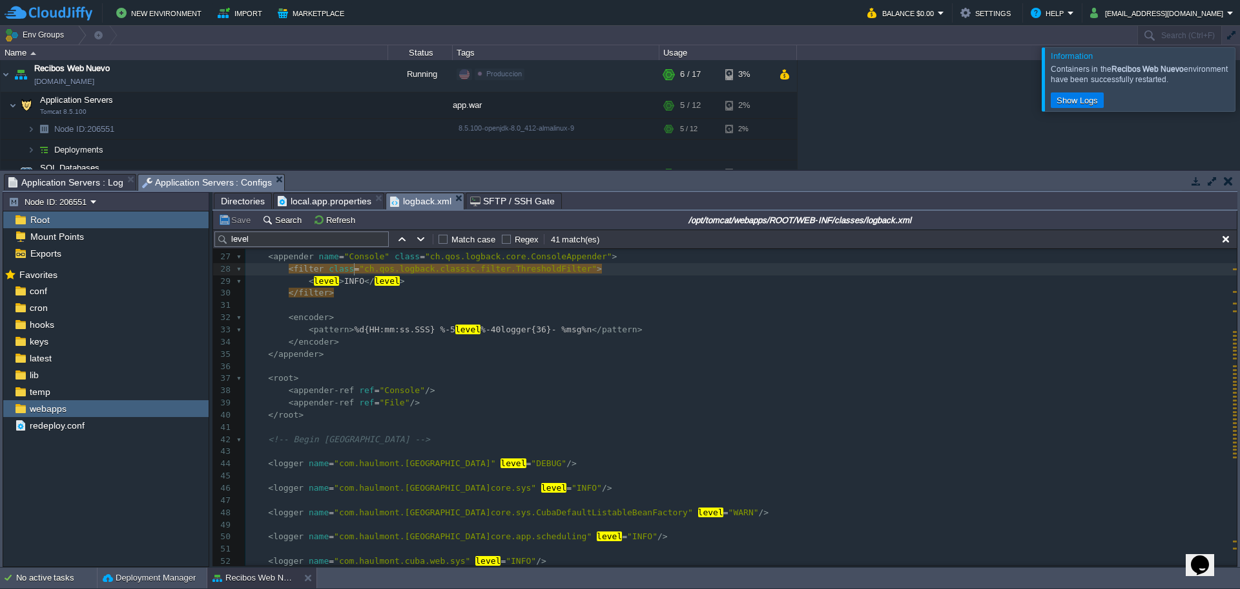
scroll to position [323, 0]
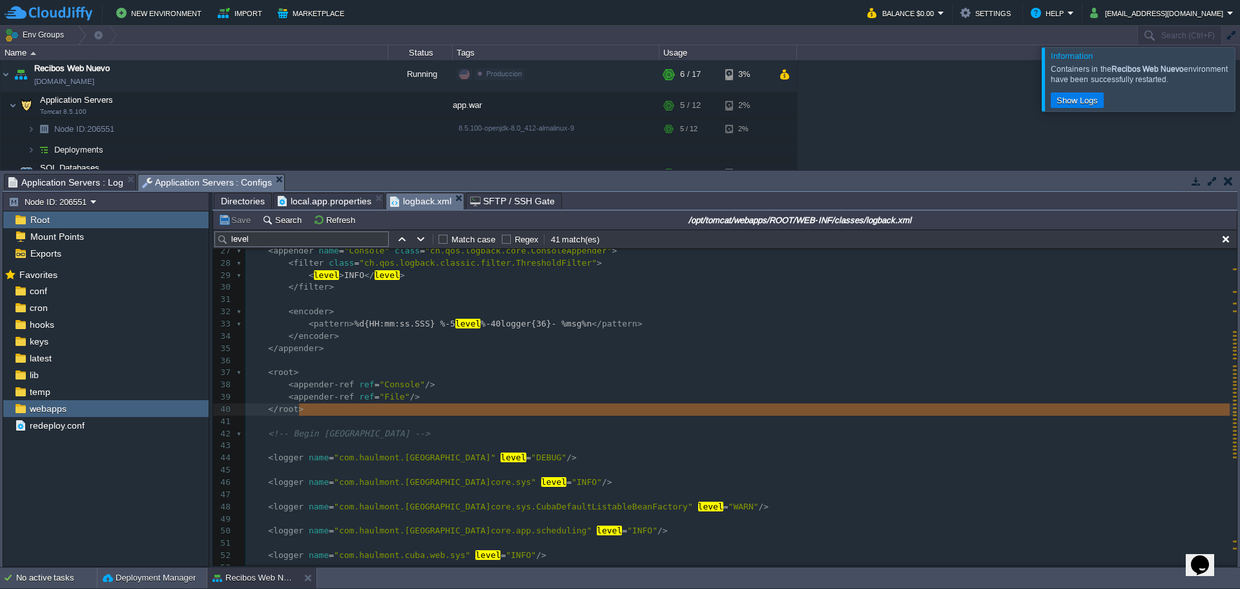
type textarea "<appender-ref ref="Console"/> <appender-ref ref="File"/> </root>"
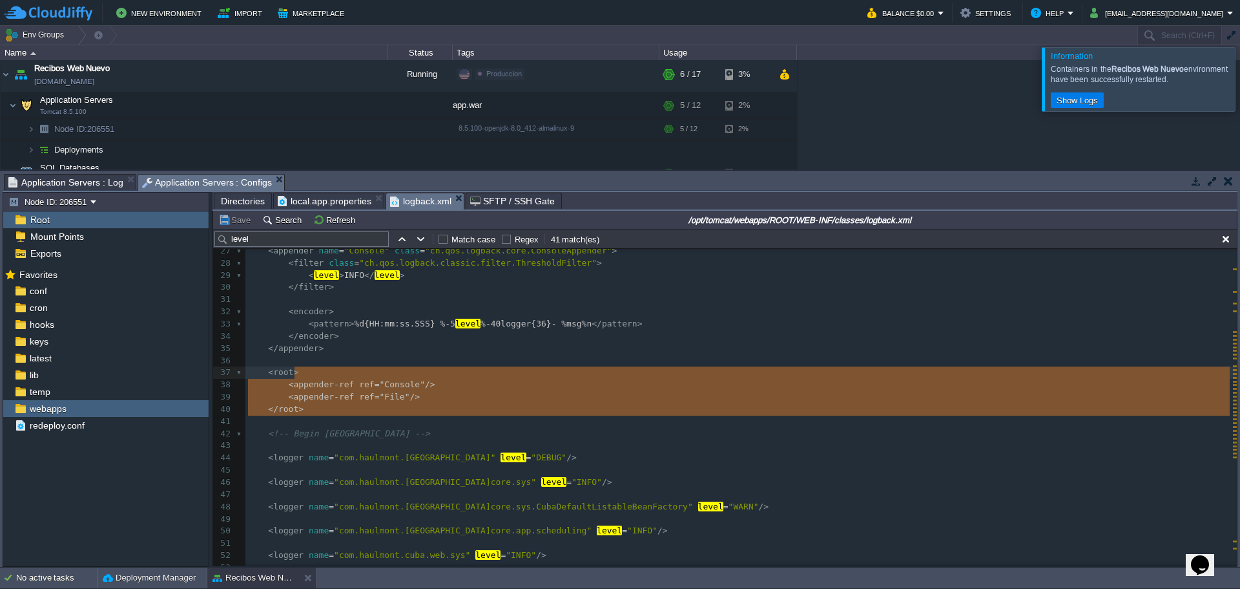
drag, startPoint x: 505, startPoint y: 417, endPoint x: 322, endPoint y: 369, distance: 189.2
click at [466, 432] on pre "<!-- Begin [GEOGRAPHIC_DATA] -->" at bounding box center [742, 434] width 992 height 12
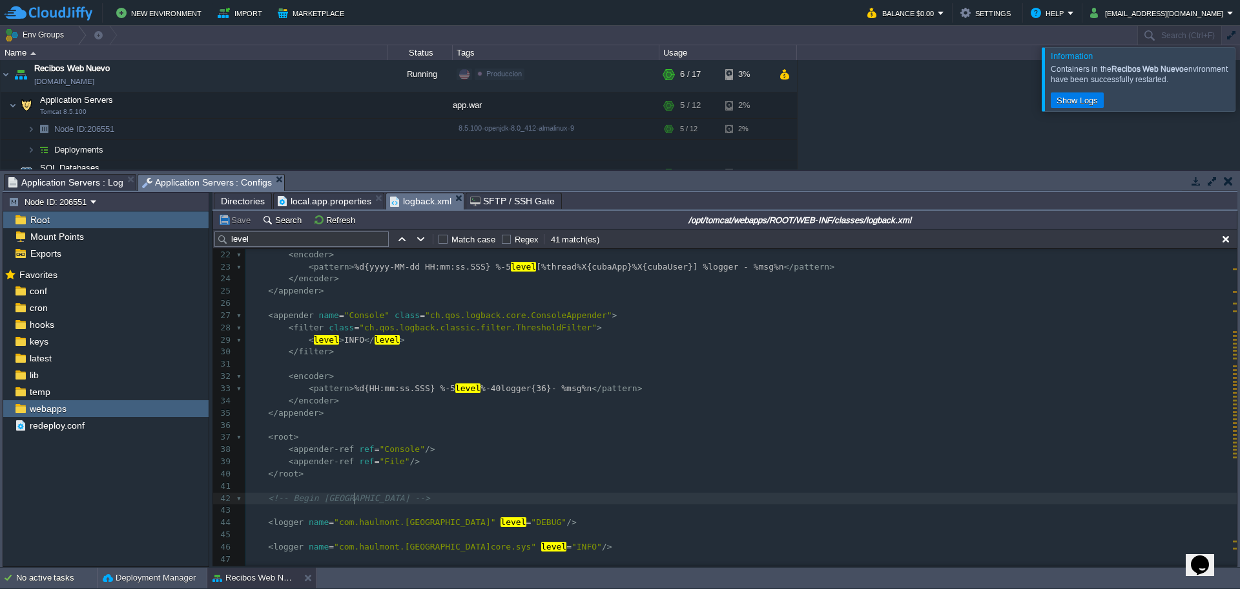
scroll to position [194, 0]
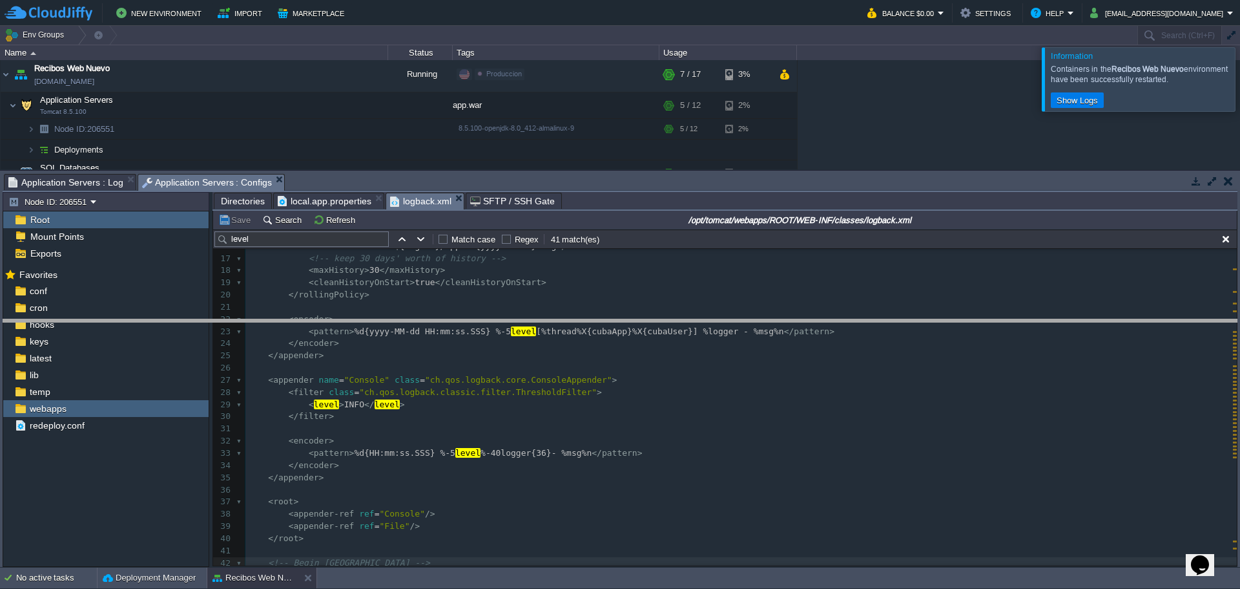
drag, startPoint x: 1088, startPoint y: 180, endPoint x: 1074, endPoint y: 327, distance: 147.3
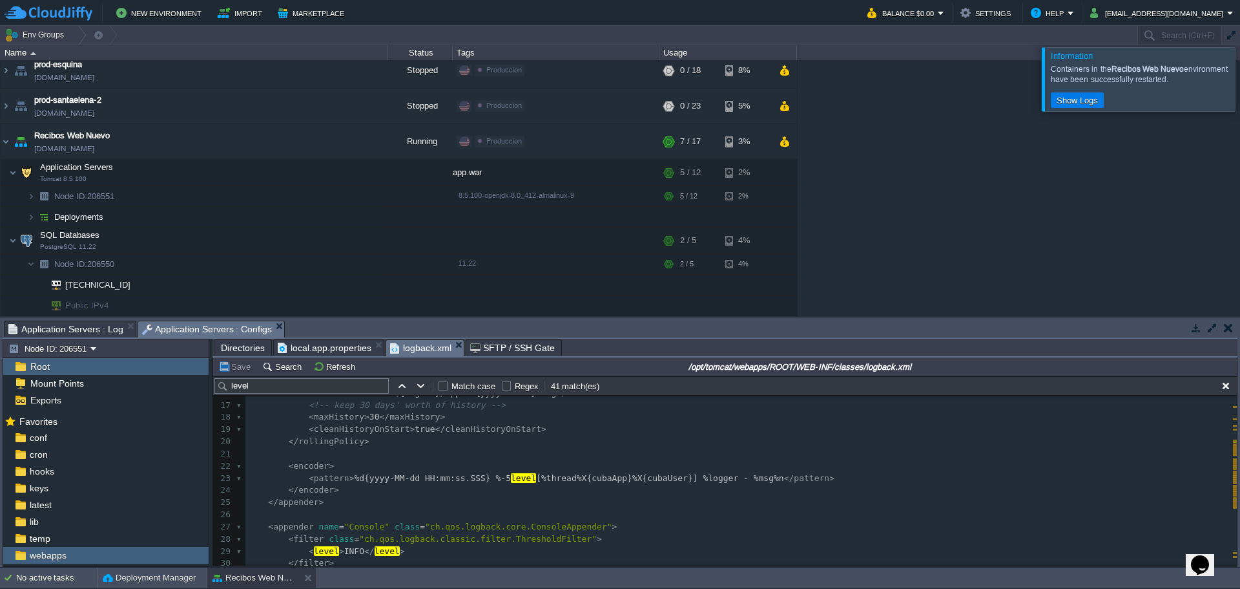
click at [1240, 78] on div at bounding box center [1256, 78] width 0 height 63
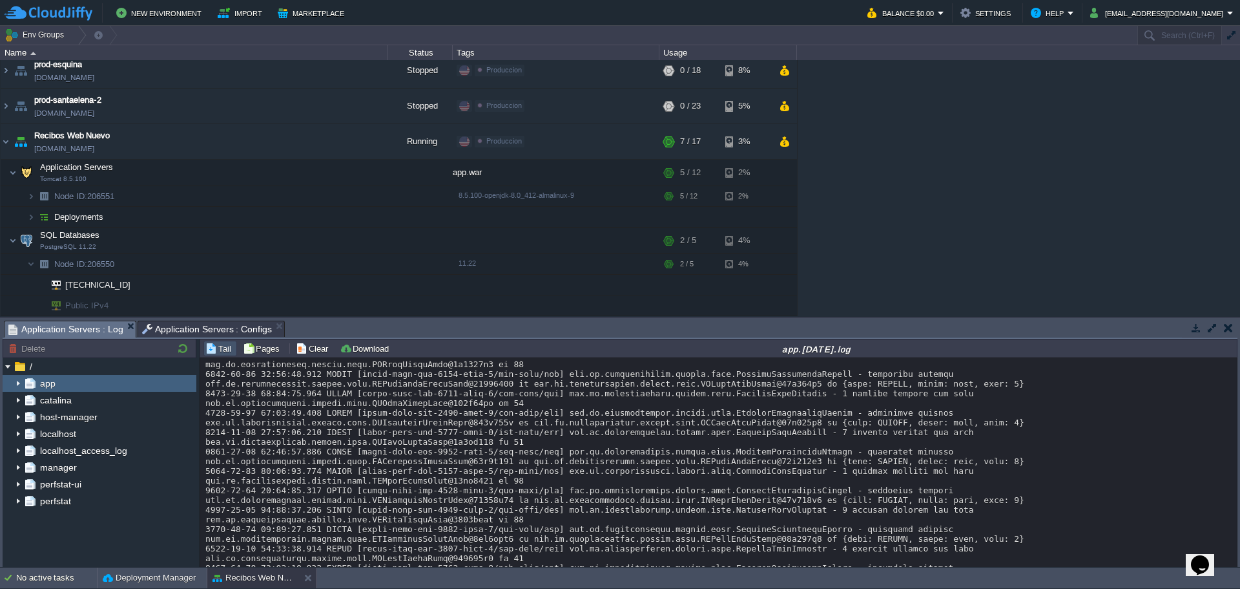
click at [28, 328] on span "Application Servers : Log" at bounding box center [65, 329] width 115 height 16
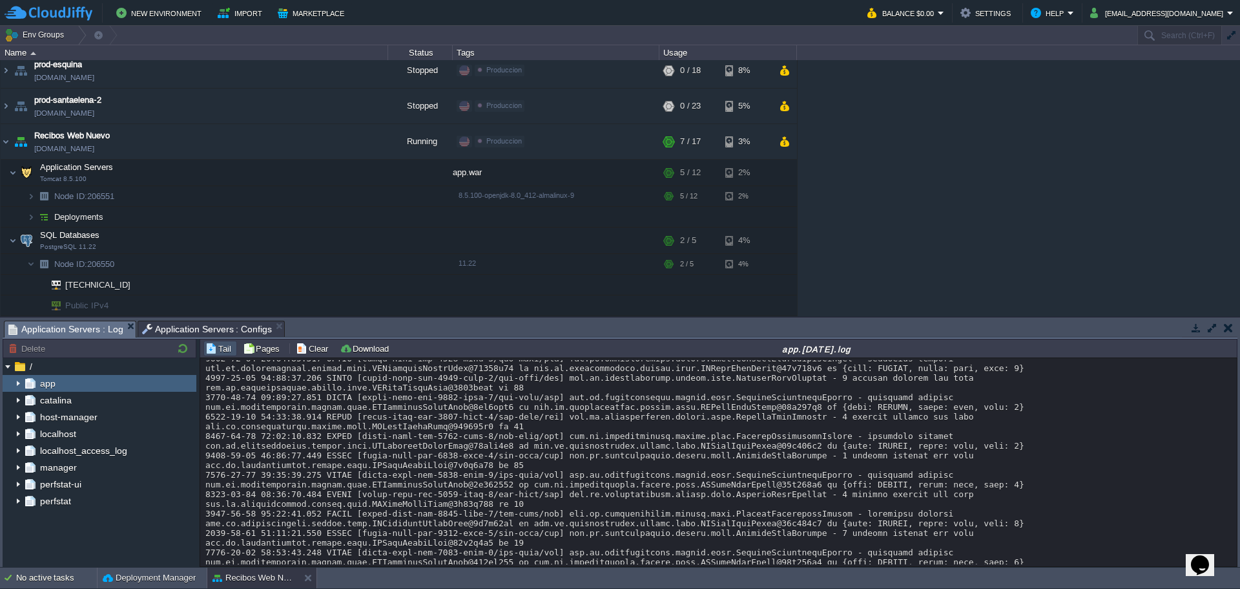
scroll to position [13477, 0]
